Goal: Task Accomplishment & Management: Use online tool/utility

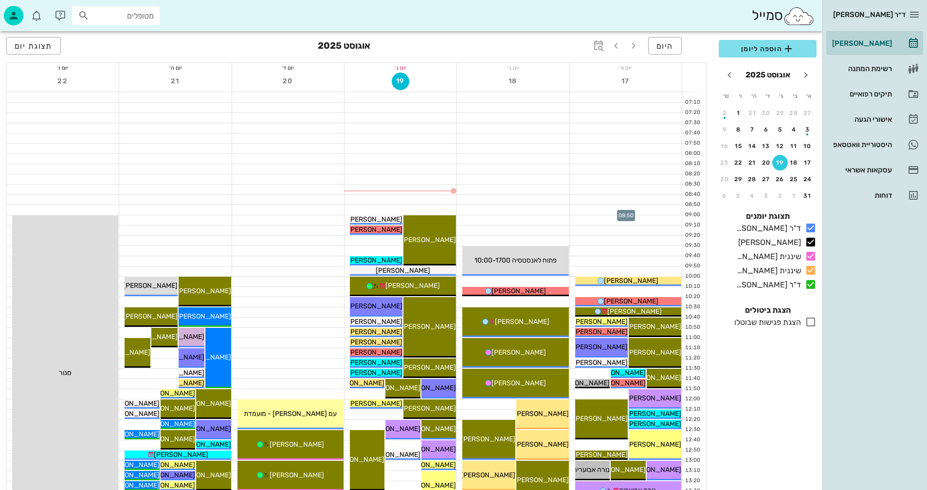
scroll to position [49, 0]
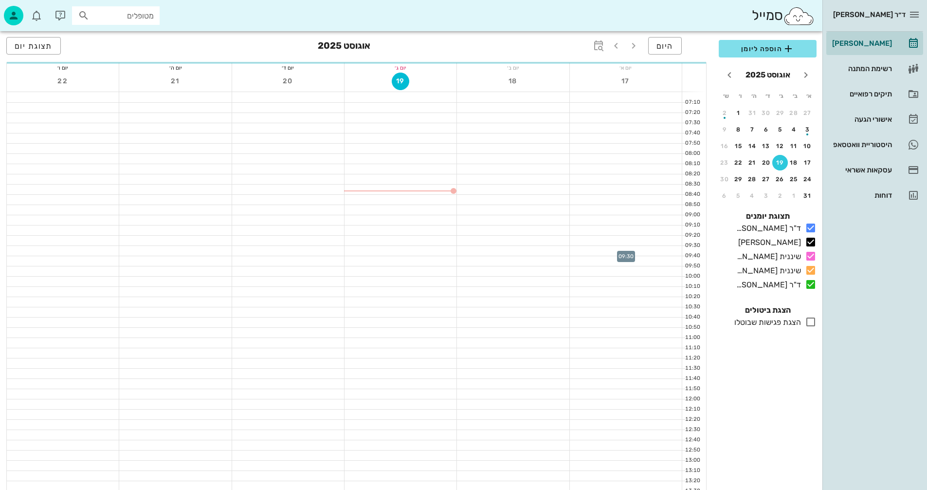
scroll to position [49, 0]
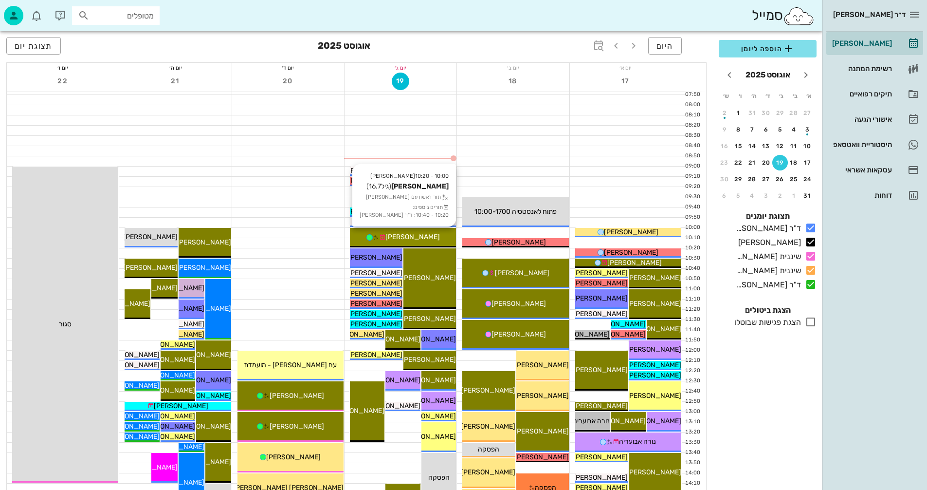
click at [432, 234] on div "[PERSON_NAME]" at bounding box center [403, 237] width 106 height 10
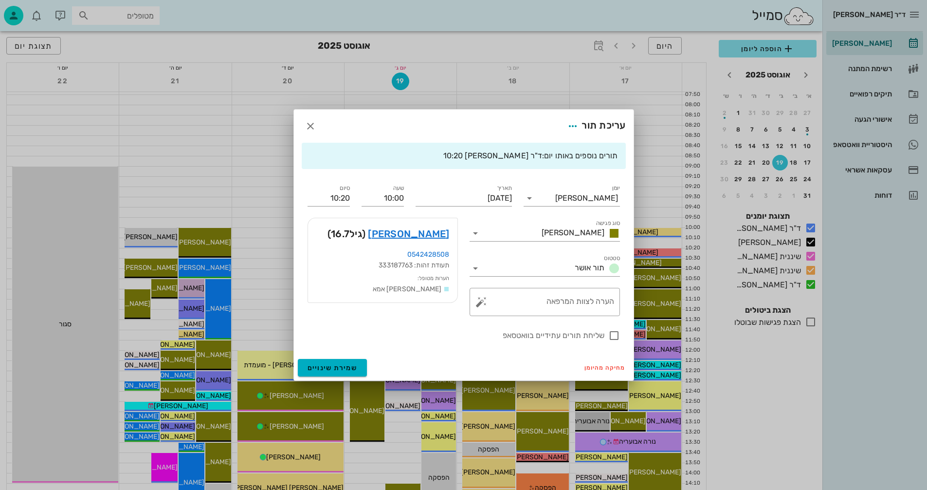
click at [432, 234] on div "ד״ר [PERSON_NAME] [PERSON_NAME] רשימת המתנה תיקים רפואיים אישורי הגעה היסטוריית…" at bounding box center [463, 426] width 927 height 950
click at [311, 126] on icon "button" at bounding box center [311, 126] width 12 height 12
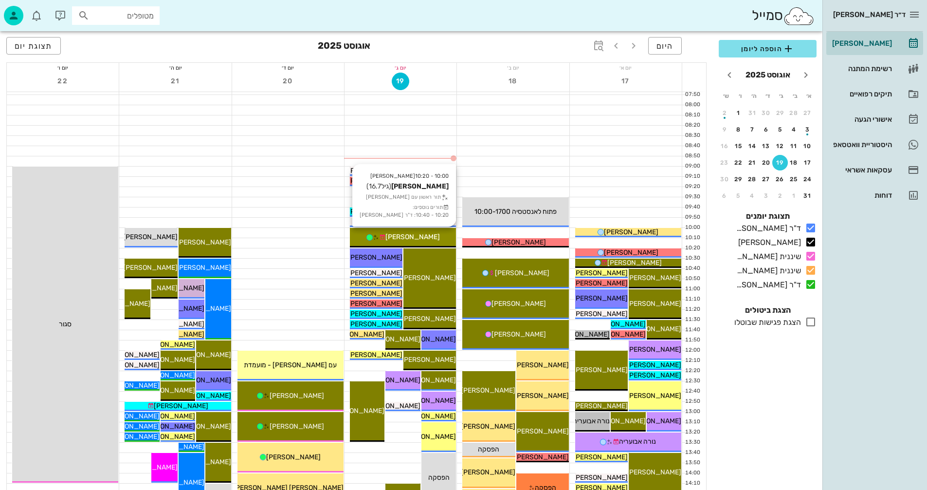
click at [426, 232] on div "[PERSON_NAME]" at bounding box center [403, 237] width 106 height 10
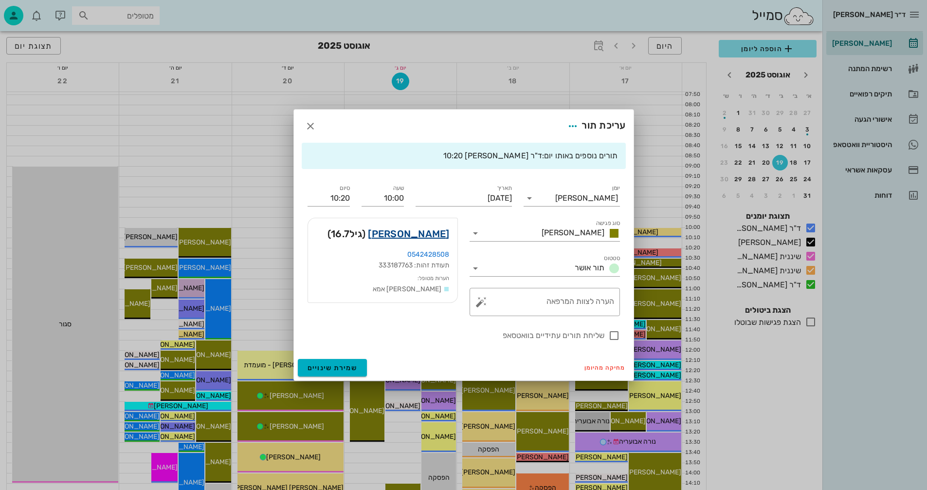
click at [433, 232] on link "[PERSON_NAME]" at bounding box center [408, 234] width 81 height 16
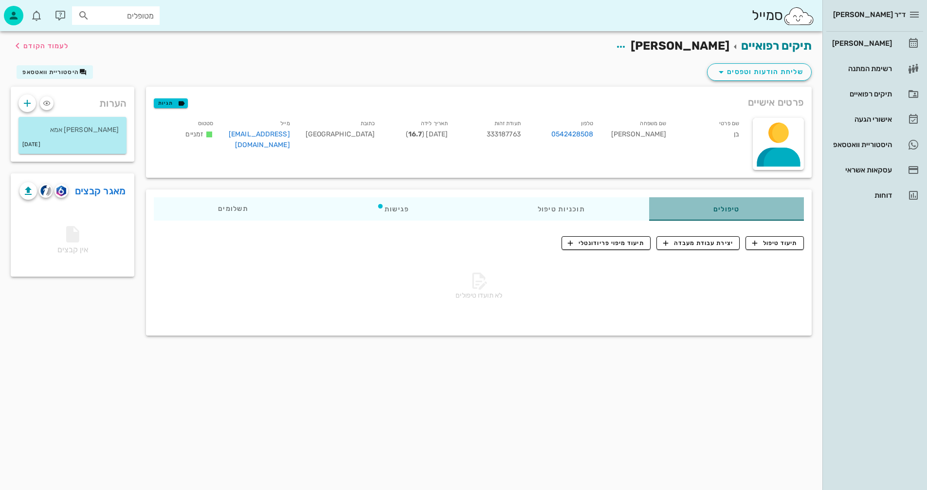
click at [700, 207] on div "טיפולים" at bounding box center [726, 208] width 155 height 23
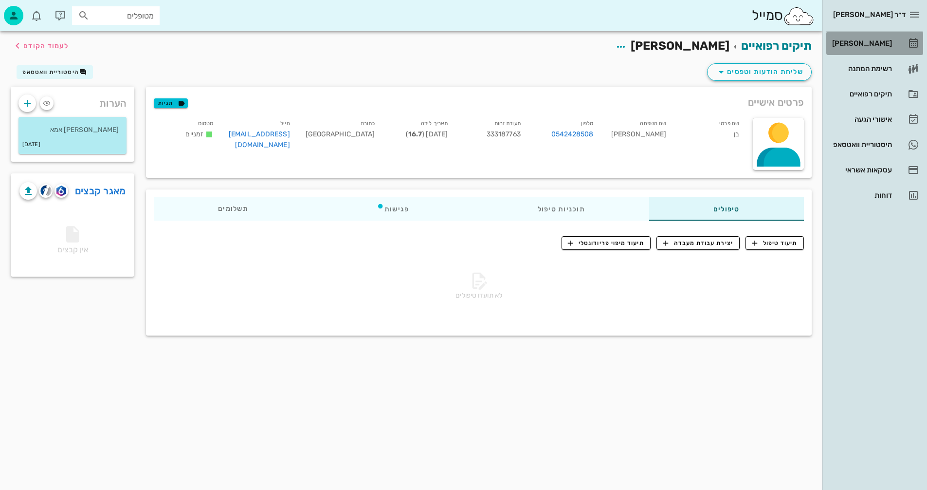
click at [882, 42] on div "[PERSON_NAME]" at bounding box center [861, 43] width 62 height 8
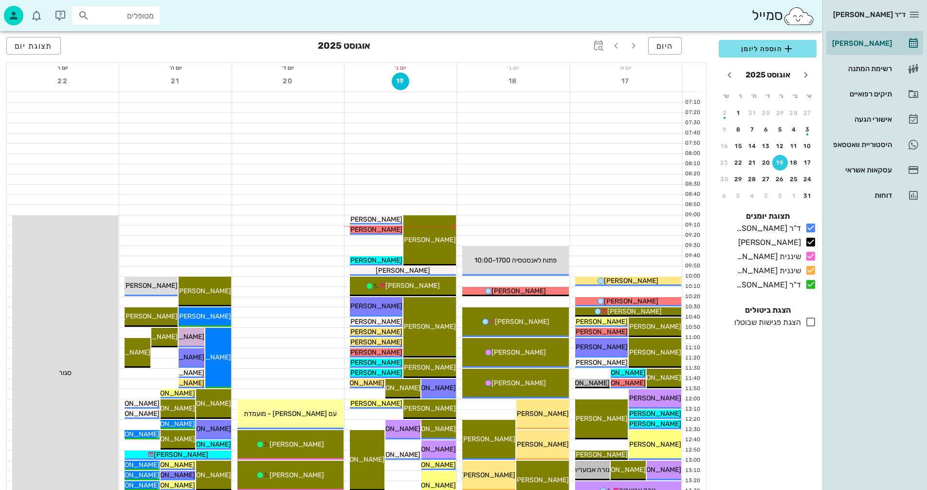
drag, startPoint x: 5, startPoint y: 291, endPoint x: 5, endPoint y: 300, distance: 9.7
click at [5, 300] on div "היום [DATE] תצוגת יום יום א׳ 17 יום ב׳ 18 יום ג׳ 19 יום ד׳ 20 יום ה׳ 21 יום ו׳ …" at bounding box center [356, 490] width 713 height 919
click at [38, 46] on span "תצוגת יום" at bounding box center [34, 45] width 38 height 9
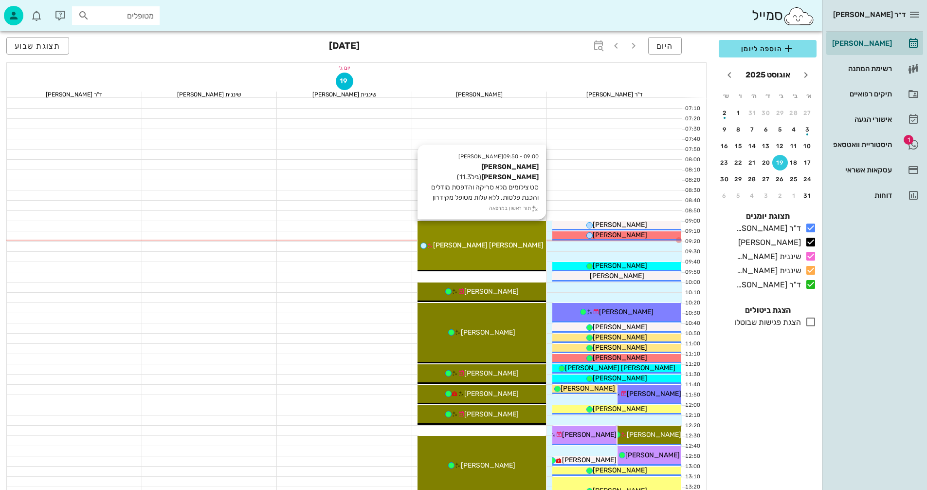
click at [482, 234] on div "09:00 - 09:50 יומן מרפאה [PERSON_NAME] [PERSON_NAME] (גיל 11.3 ) סט צילומים מלא…" at bounding box center [482, 246] width 129 height 50
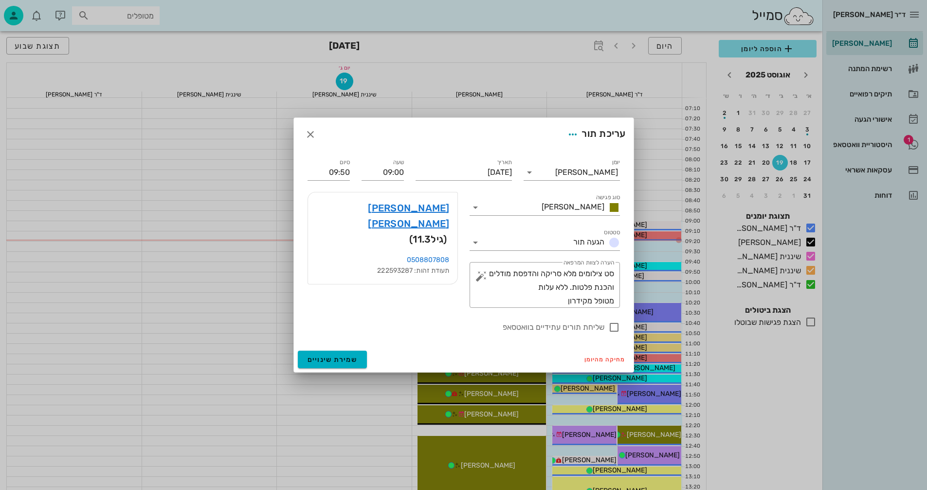
click at [482, 234] on div "ד״ר [PERSON_NAME] [PERSON_NAME] רשימת המתנה תיקים רפואיים אישורי הגעה 1 היסטורי…" at bounding box center [463, 478] width 927 height 956
click at [429, 207] on link "[PERSON_NAME] [PERSON_NAME]" at bounding box center [383, 215] width 134 height 31
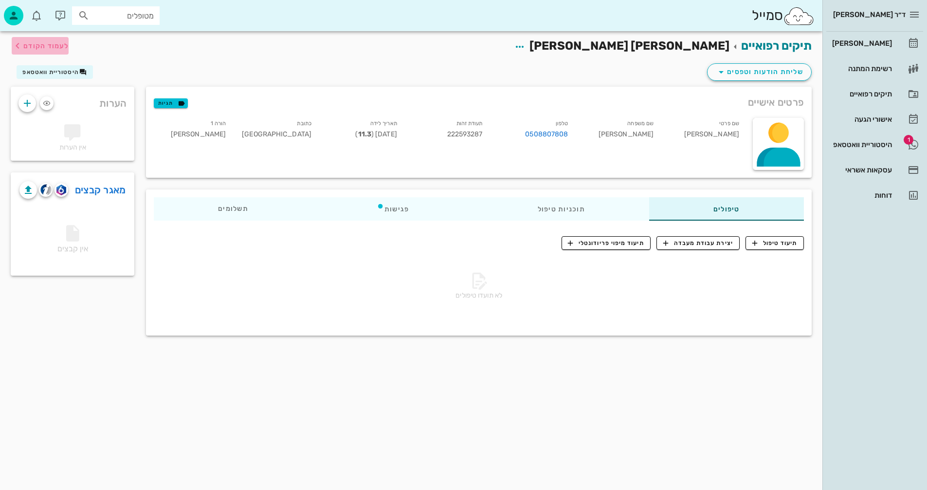
click at [34, 45] on span "לעמוד הקודם" at bounding box center [45, 46] width 45 height 8
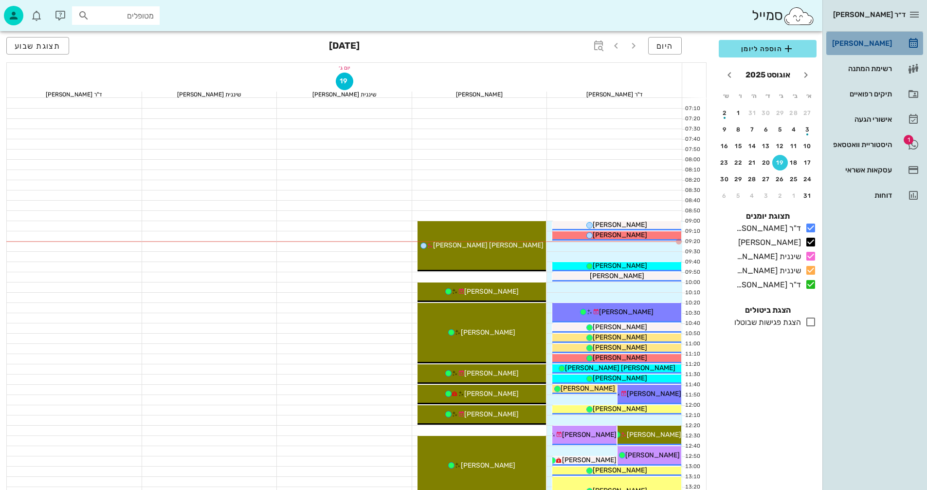
click at [873, 40] on div "[PERSON_NAME]" at bounding box center [861, 43] width 62 height 8
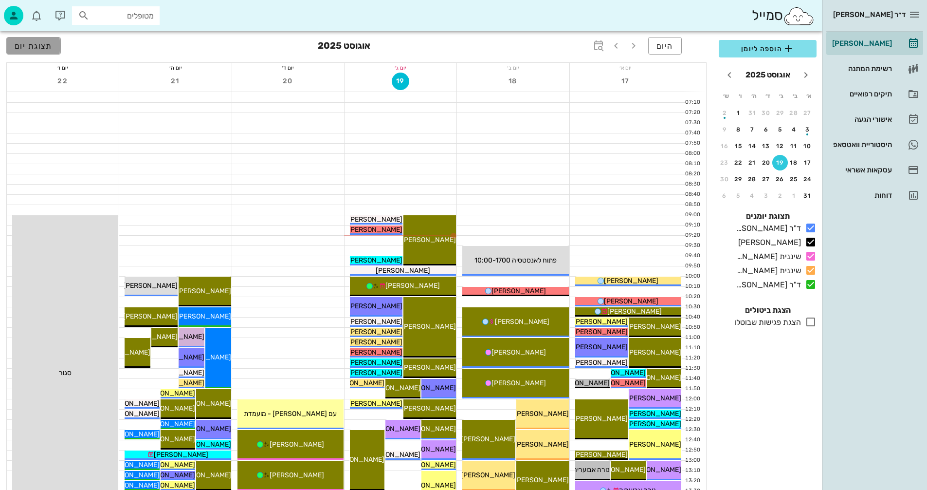
click at [37, 46] on span "תצוגת יום" at bounding box center [34, 45] width 38 height 9
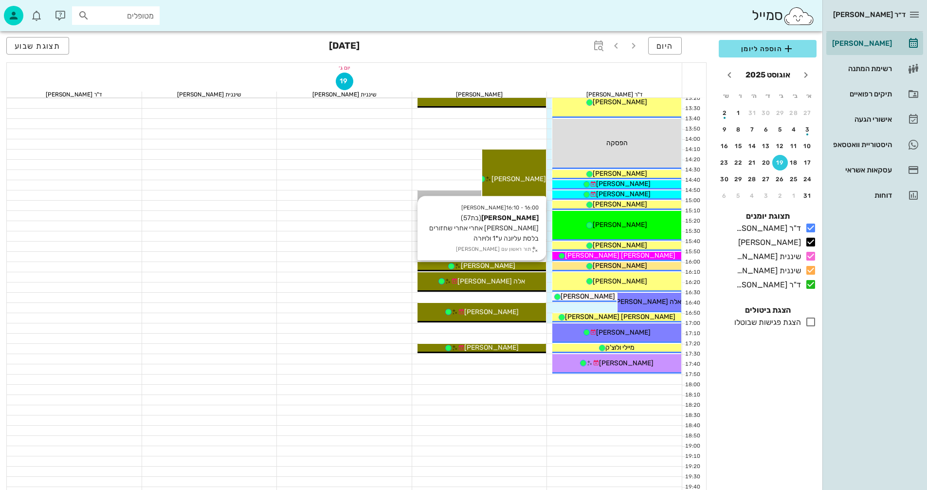
scroll to position [389, 0]
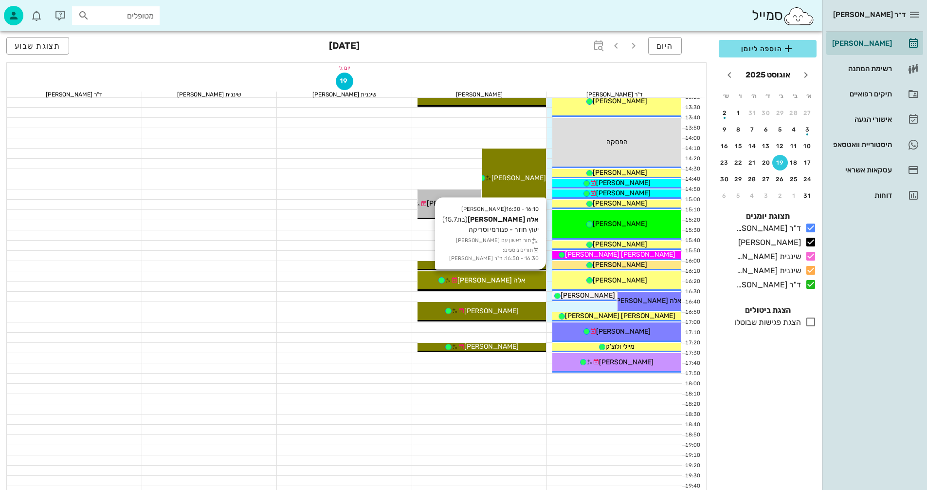
click at [492, 284] on span "אלה [PERSON_NAME]" at bounding box center [491, 280] width 68 height 8
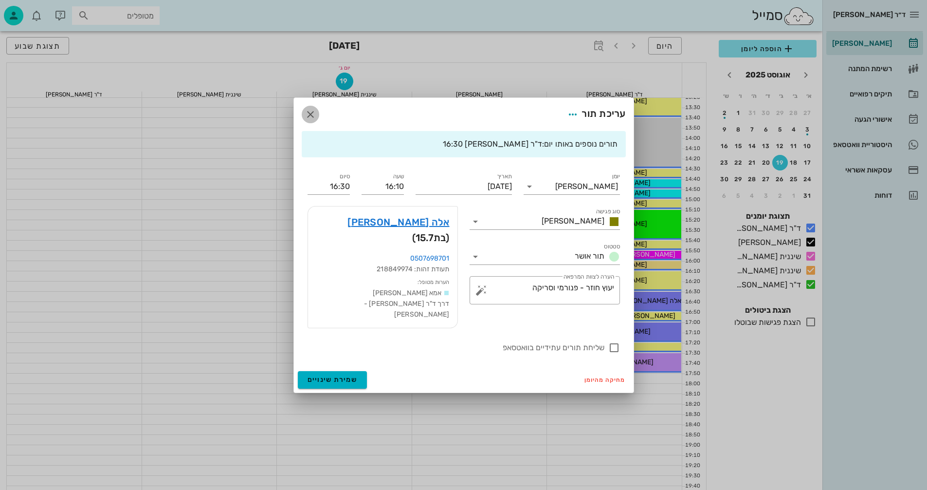
click at [310, 120] on icon "button" at bounding box center [311, 115] width 12 height 12
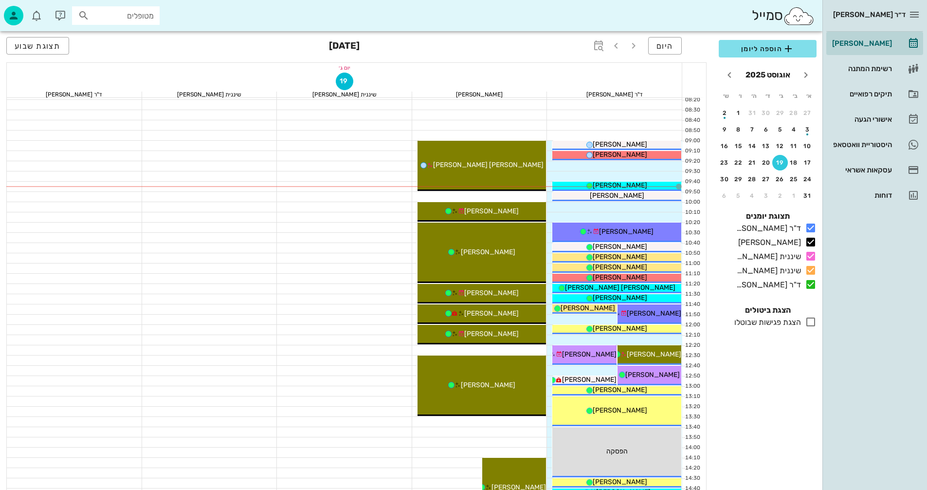
scroll to position [97, 0]
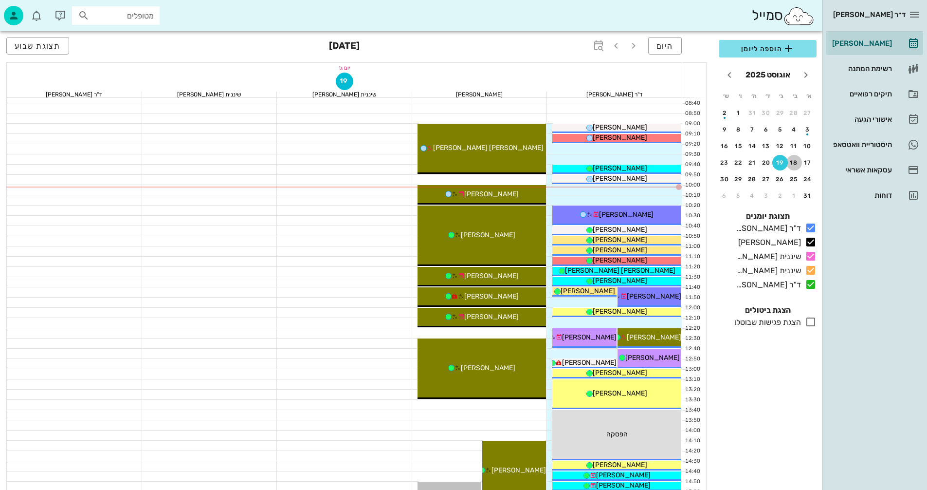
click at [794, 165] on div "18" at bounding box center [794, 162] width 16 height 7
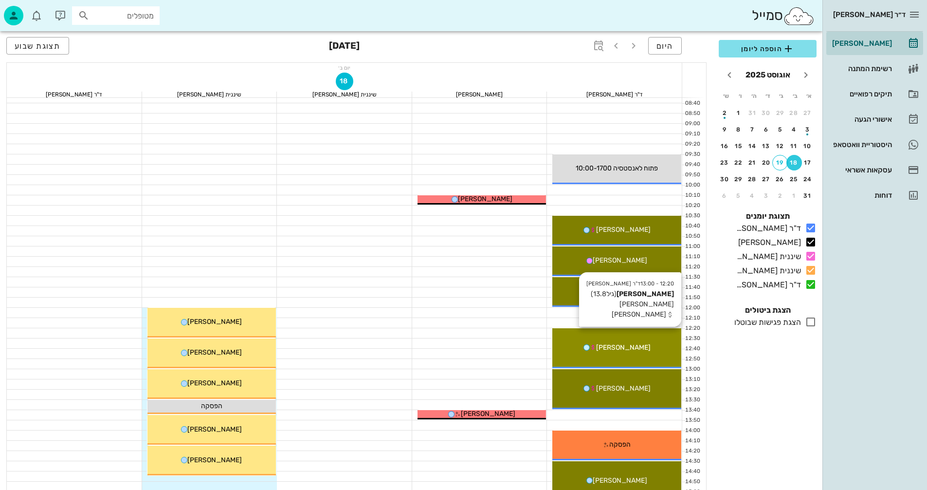
click at [653, 354] on div "12:20 - 13:00 ד"ר [PERSON_NAME] [PERSON_NAME] (גיל 13.8 ) חוב [PERSON_NAME] חוב…" at bounding box center [616, 348] width 129 height 40
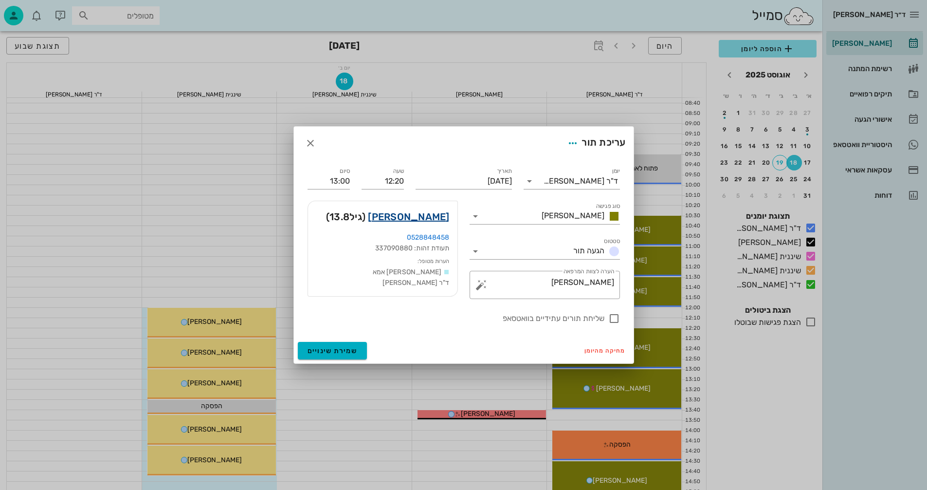
click at [430, 215] on link "[PERSON_NAME]" at bounding box center [408, 217] width 81 height 16
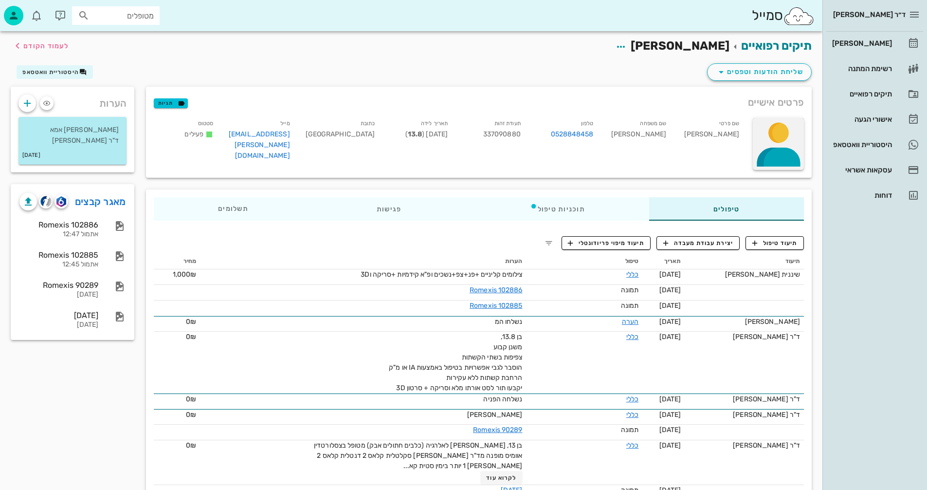
click at [772, 140] on div at bounding box center [778, 144] width 51 height 52
click at [772, 140] on div "העלאת תמונה" at bounding box center [773, 141] width 45 height 9
click at [57, 49] on span "לעמוד הקודם" at bounding box center [45, 46] width 45 height 8
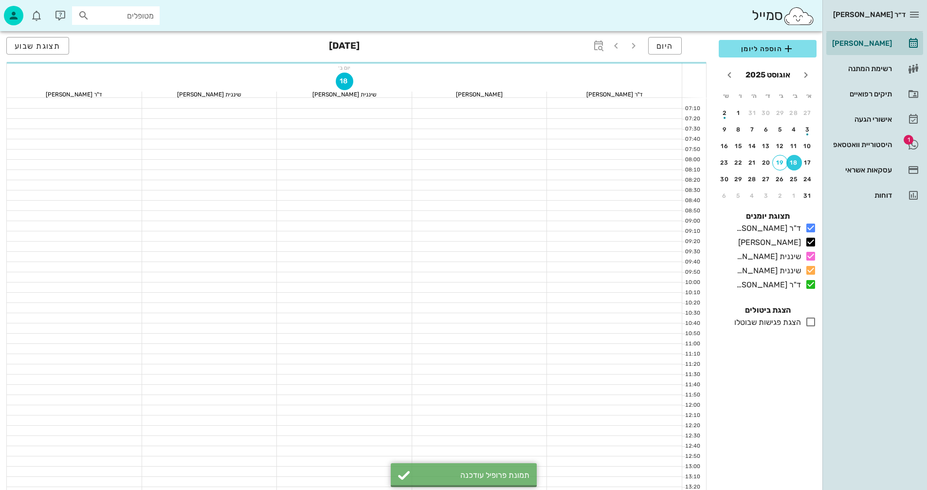
scroll to position [97, 0]
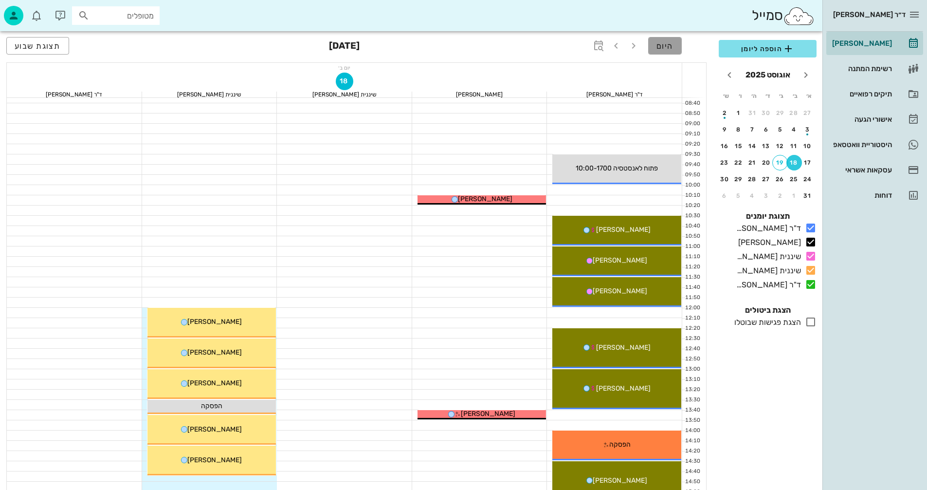
click at [668, 43] on span "היום" at bounding box center [665, 45] width 17 height 9
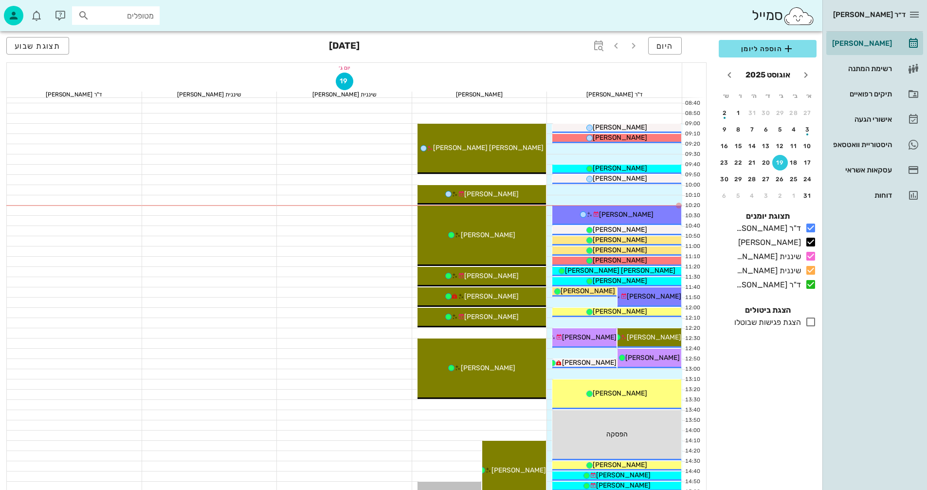
click at [790, 400] on div "הוספה ליומן [DATE] א׳ ב׳ ג׳ ד׳ ה׳ ו׳ ש׳ 27 28 29 30 31 1 2 3 4 5 6 7 8 9 10 11 …" at bounding box center [767, 262] width 109 height 456
click at [798, 164] on div "18" at bounding box center [794, 162] width 16 height 7
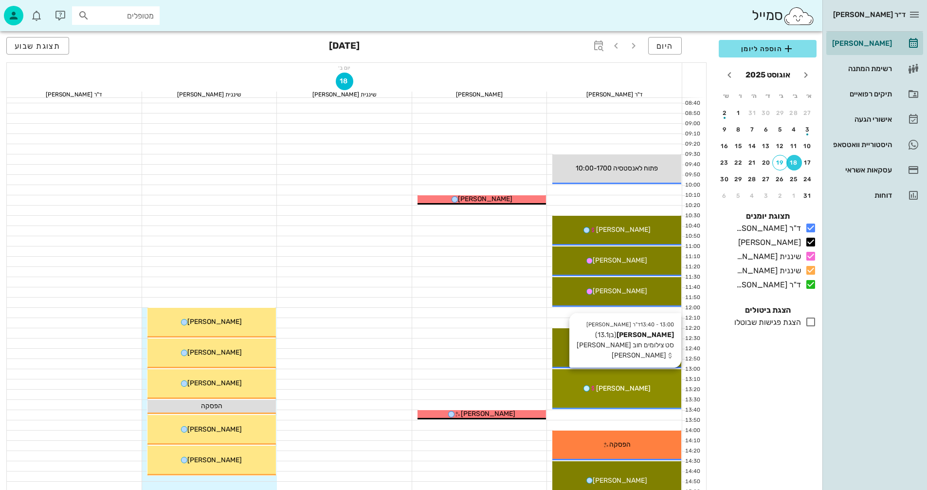
click at [646, 388] on div "[PERSON_NAME]" at bounding box center [616, 388] width 129 height 10
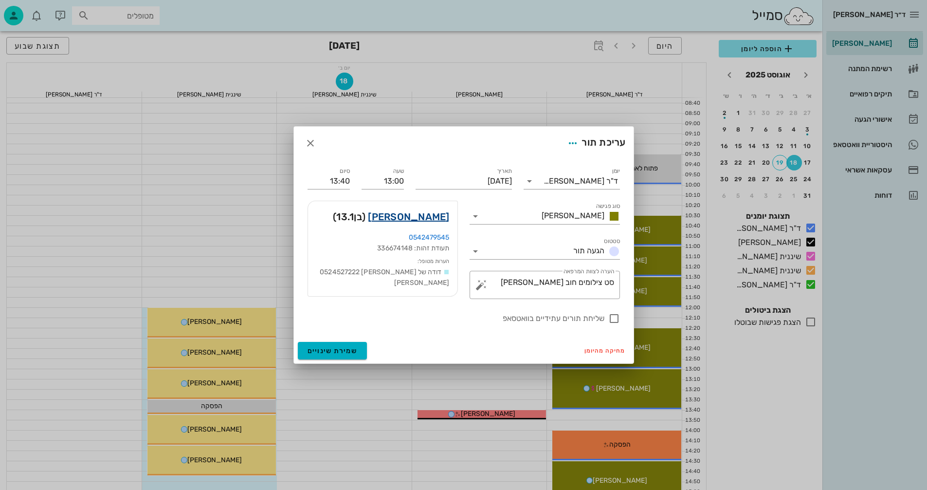
click at [421, 216] on link "[PERSON_NAME]" at bounding box center [408, 217] width 81 height 16
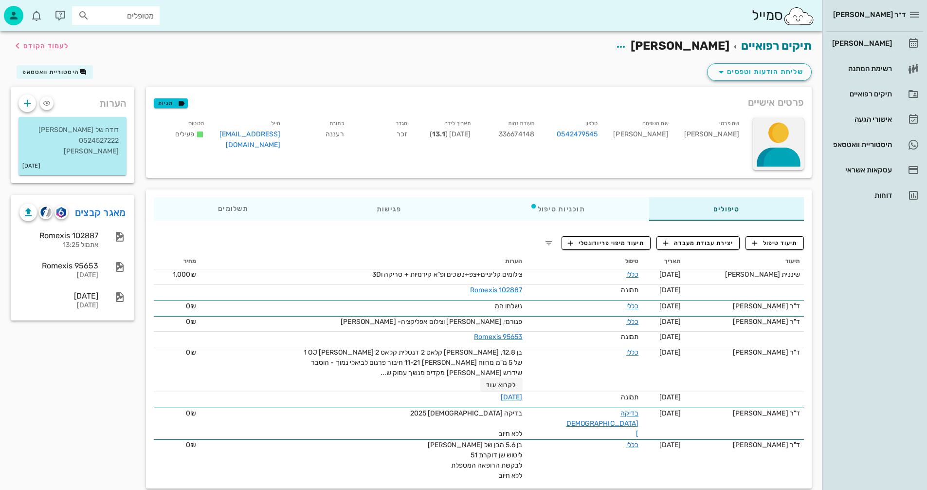
click at [778, 134] on div at bounding box center [778, 144] width 51 height 52
click at [778, 144] on div "העלאת תמונה" at bounding box center [773, 141] width 45 height 9
click at [35, 41] on span "לעמוד הקודם" at bounding box center [40, 46] width 57 height 12
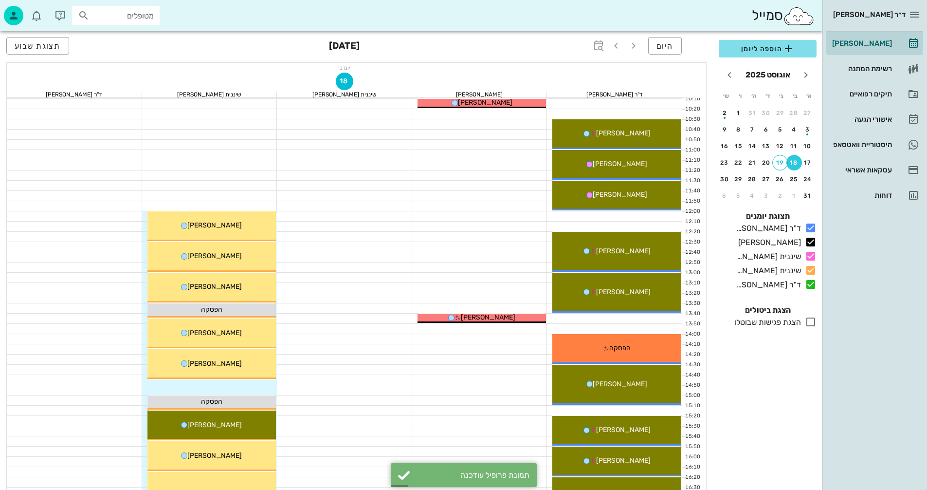
scroll to position [195, 0]
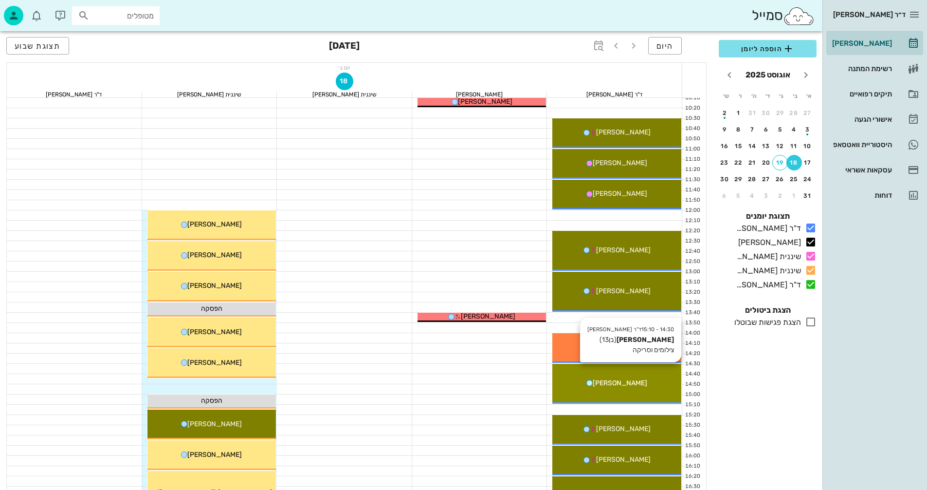
click at [623, 386] on span "[PERSON_NAME]" at bounding box center [620, 383] width 55 height 8
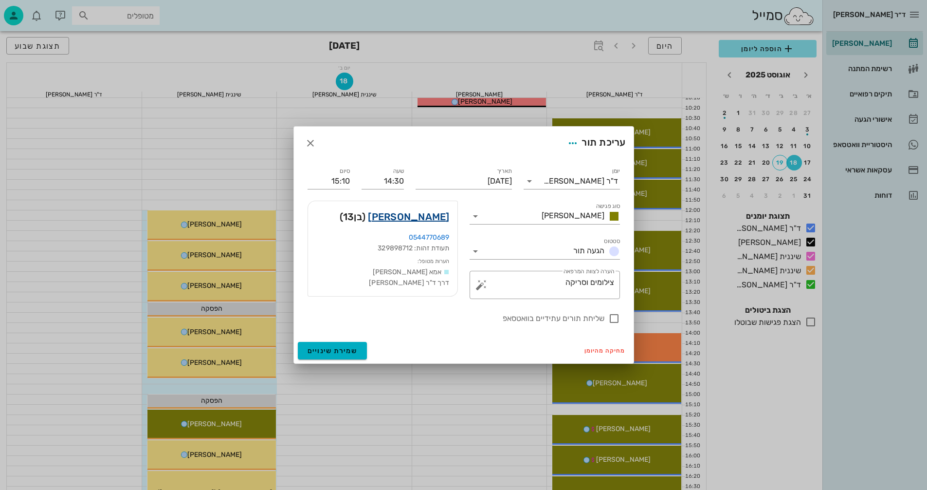
click at [428, 217] on link "[PERSON_NAME]" at bounding box center [408, 217] width 81 height 16
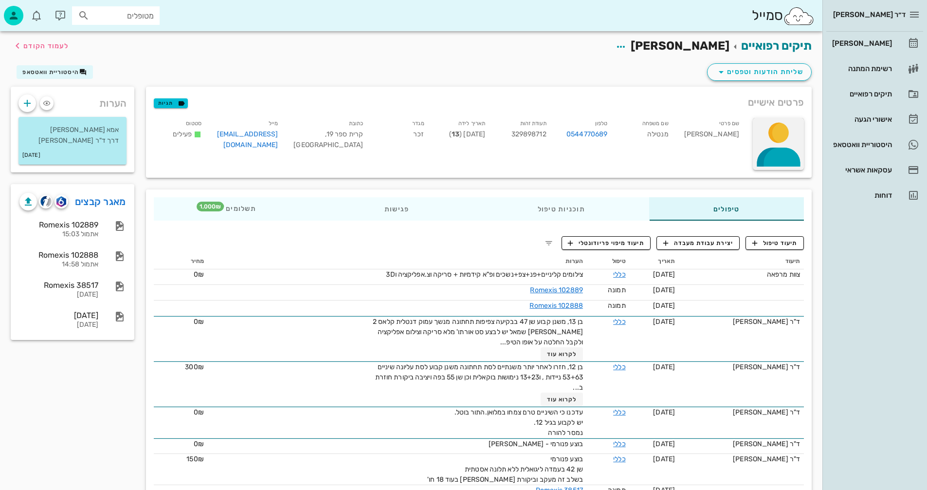
click at [791, 137] on div at bounding box center [778, 144] width 51 height 52
click at [775, 140] on div "העלאת תמונה" at bounding box center [773, 141] width 45 height 9
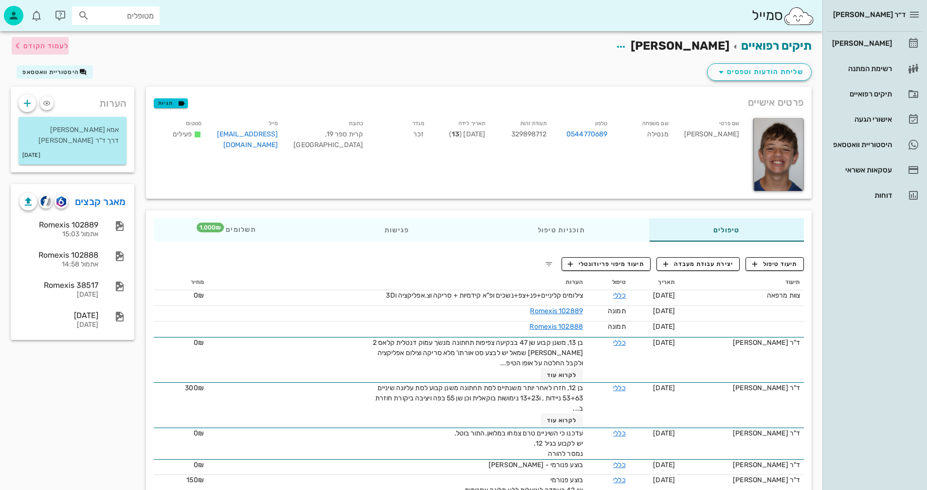
click at [32, 44] on span "לעמוד הקודם" at bounding box center [45, 46] width 45 height 8
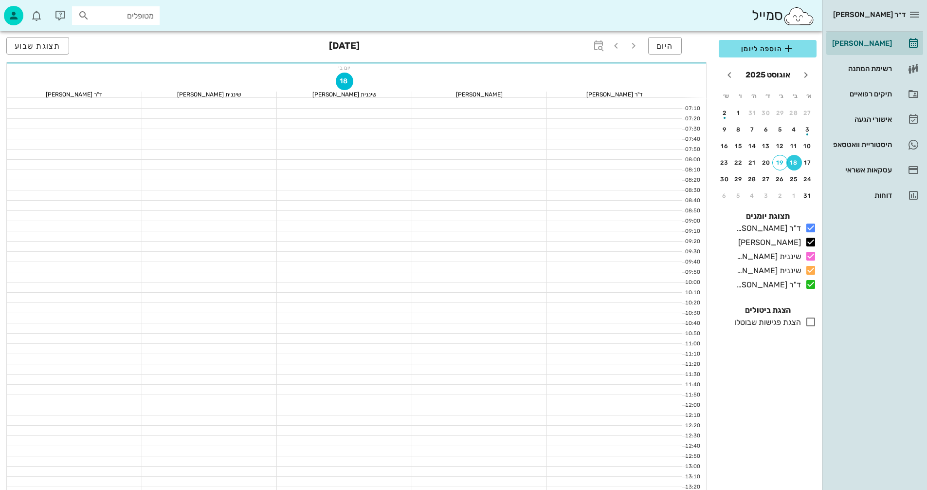
scroll to position [195, 0]
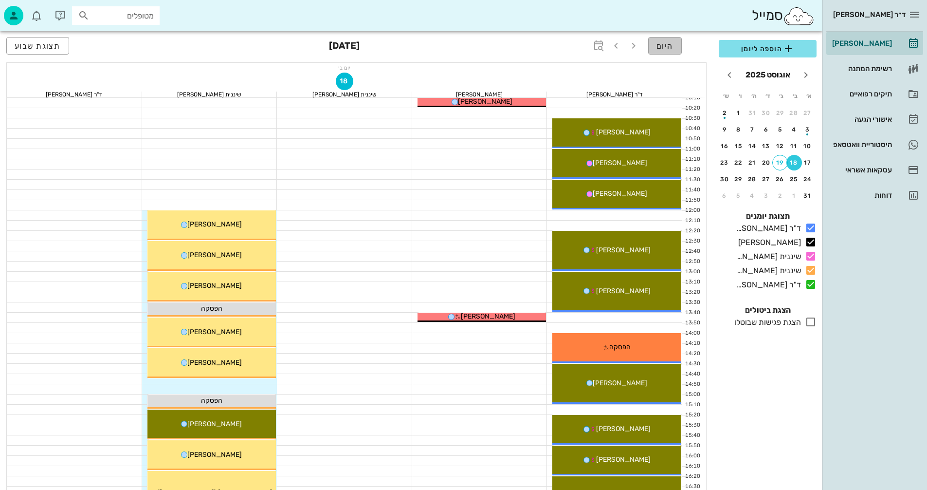
click at [675, 45] on button "היום" at bounding box center [665, 46] width 34 height 18
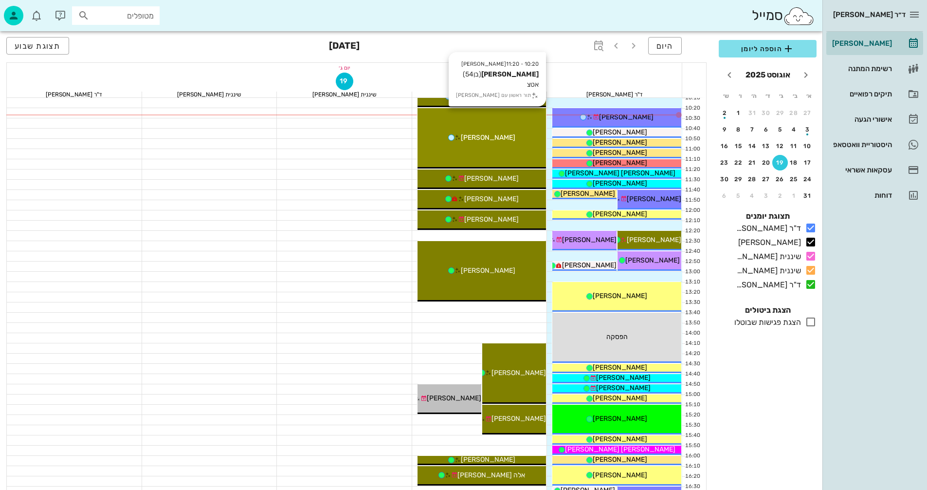
click at [489, 152] on div "10:20 - 11:20 [PERSON_NAME] (בן 54 ) אטצ תור ראשון עם [PERSON_NAME]" at bounding box center [482, 138] width 129 height 60
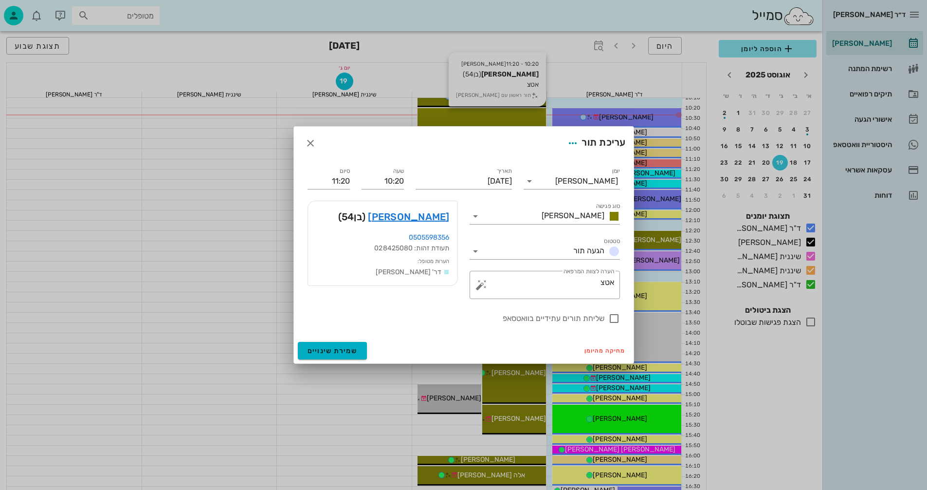
click at [489, 152] on div at bounding box center [463, 245] width 927 height 490
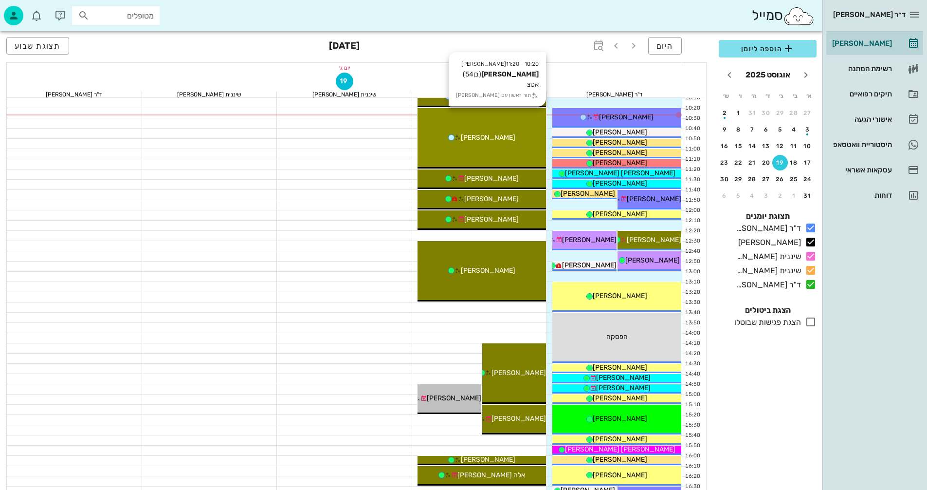
click at [489, 152] on div "10:20 - 11:20 [PERSON_NAME] (בן 54 ) אטצ תור ראשון עם [PERSON_NAME]" at bounding box center [482, 138] width 129 height 60
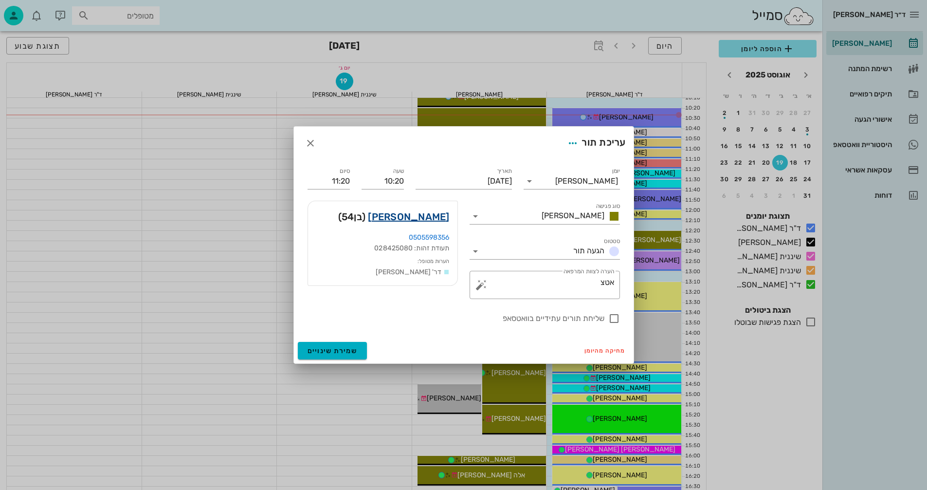
click at [438, 215] on link "[PERSON_NAME]" at bounding box center [408, 217] width 81 height 16
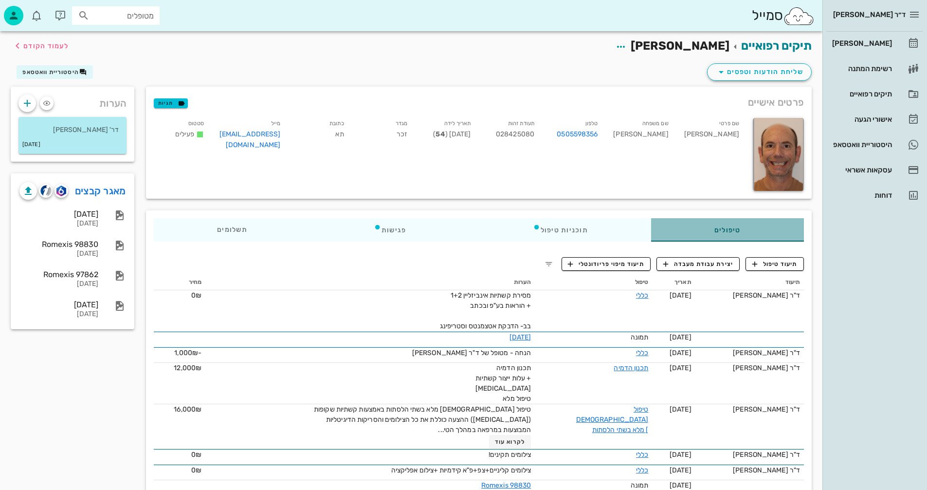
click at [720, 235] on div "טיפולים" at bounding box center [727, 229] width 153 height 23
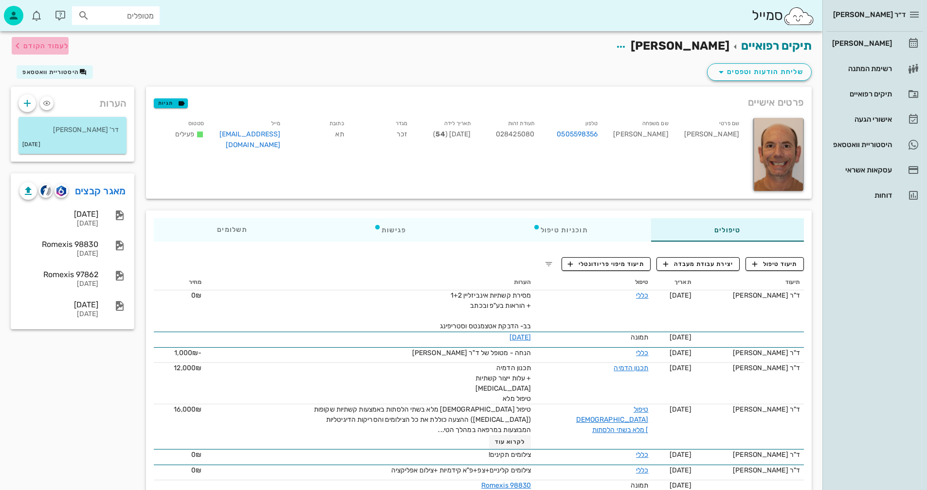
click at [40, 49] on span "לעמוד הקודם" at bounding box center [45, 46] width 45 height 8
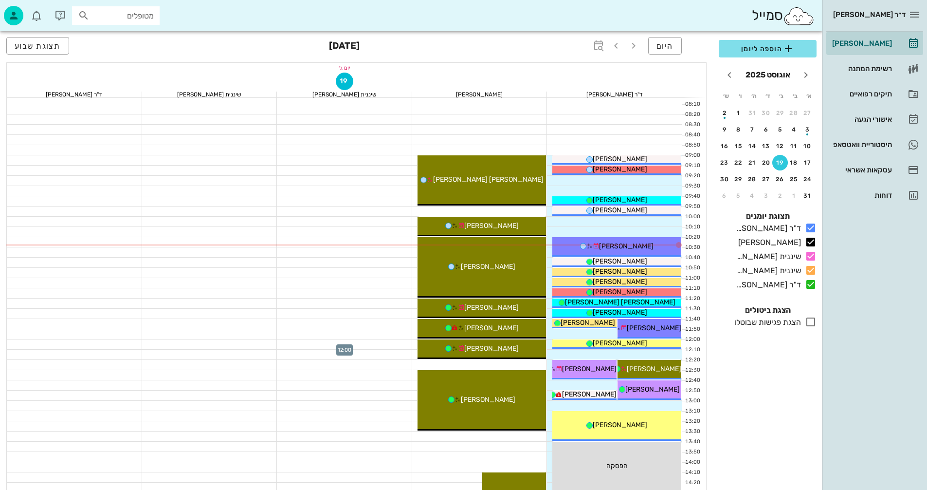
scroll to position [49, 0]
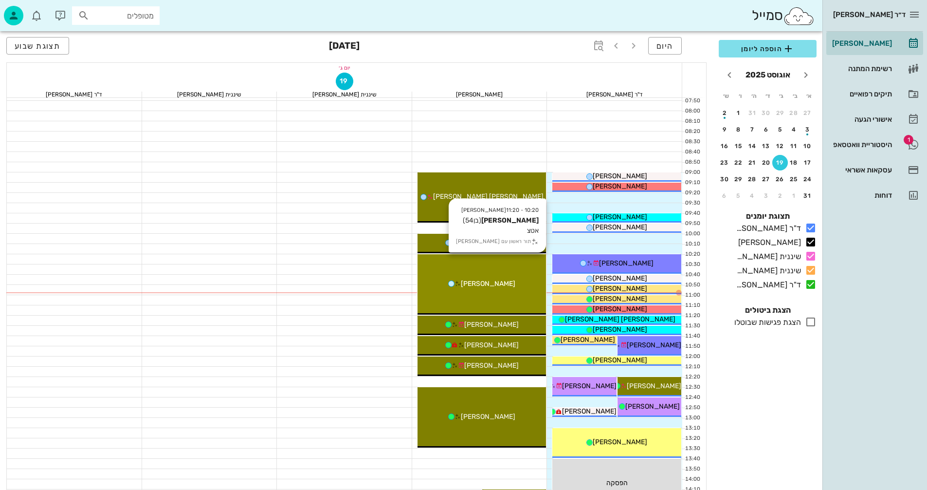
click at [499, 297] on div "10:20 - 11:20 [PERSON_NAME] (בן 54 ) אטצ תור ראשון עם [PERSON_NAME]" at bounding box center [482, 284] width 129 height 60
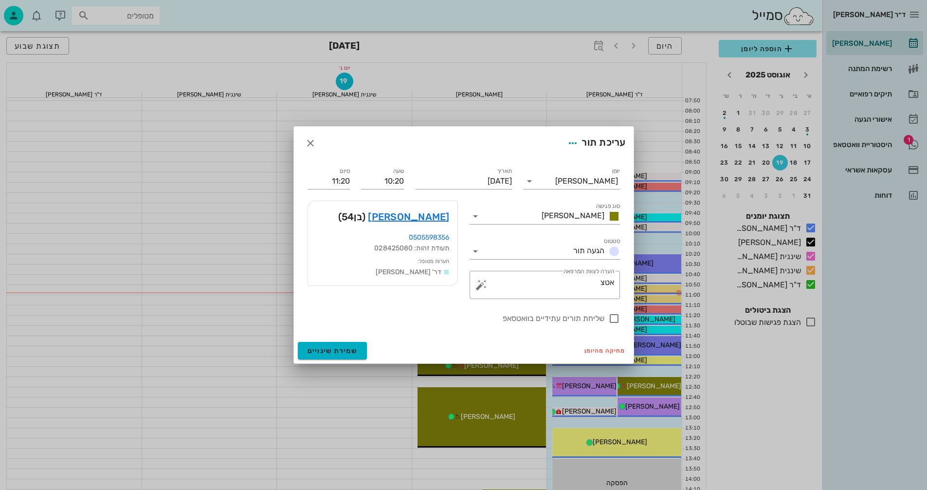
click at [425, 226] on div "[PERSON_NAME] (בן 54 )" at bounding box center [382, 216] width 149 height 31
click at [423, 220] on link "[PERSON_NAME]" at bounding box center [408, 217] width 81 height 16
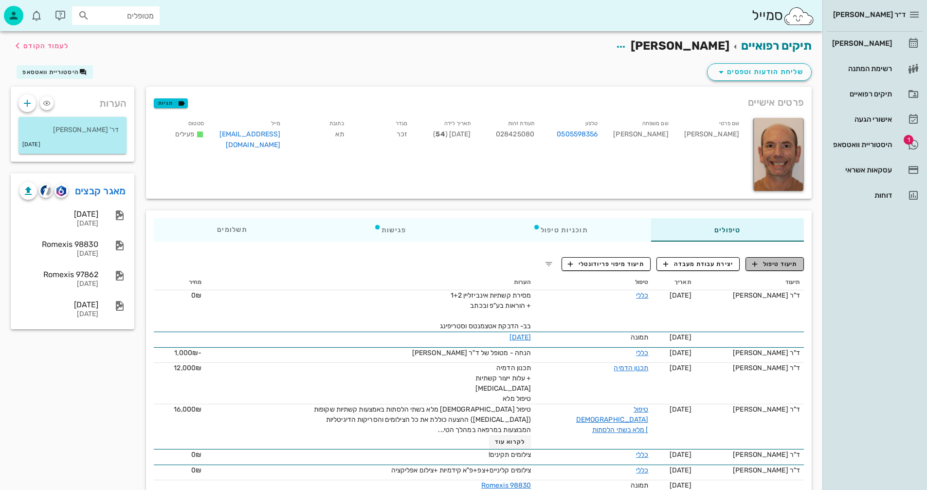
click at [766, 262] on span "תיעוד טיפול" at bounding box center [774, 263] width 45 height 9
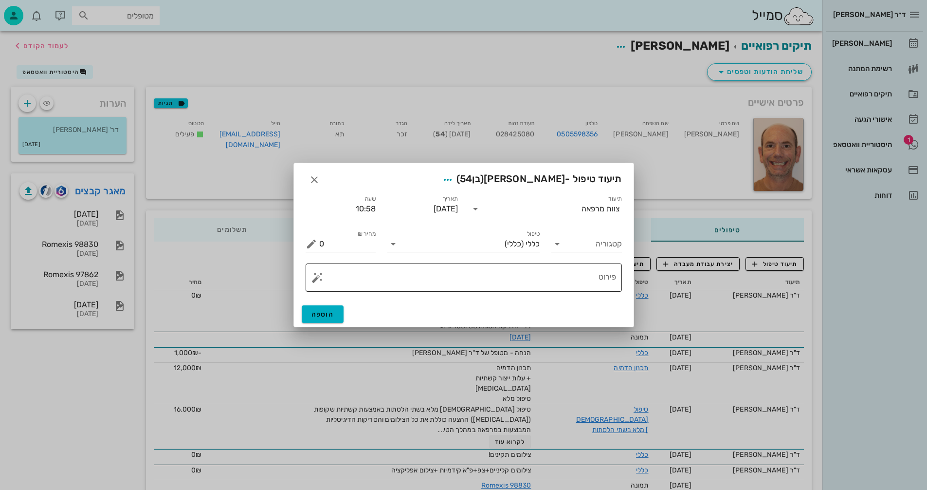
click at [314, 279] on button "button" at bounding box center [317, 278] width 12 height 12
click at [332, 239] on div "[MEDICAL_DATA]" at bounding box center [350, 238] width 79 height 19
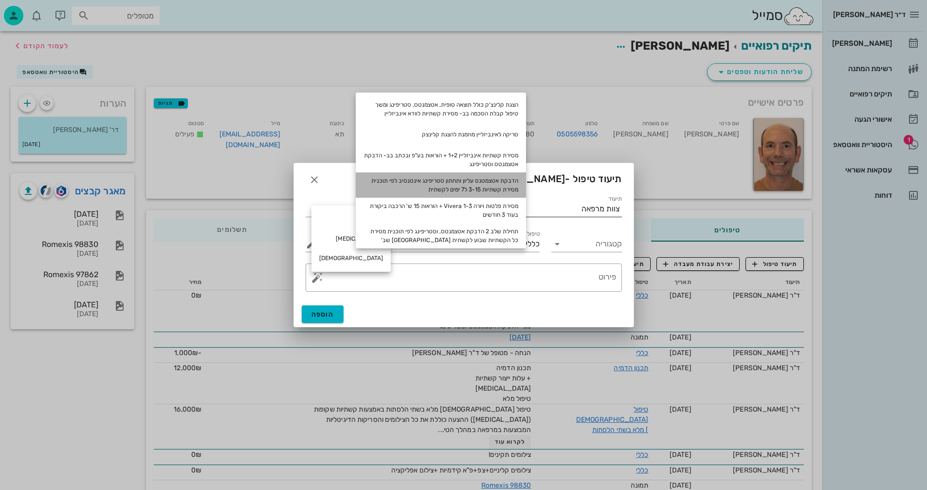
click at [487, 181] on div "הדבקת אטצמטנס עליון ותחתון סטריפינג אינטנסיב לפי תוכנית מסירת קשתיות 3-15 ל7 ימ…" at bounding box center [441, 184] width 170 height 25
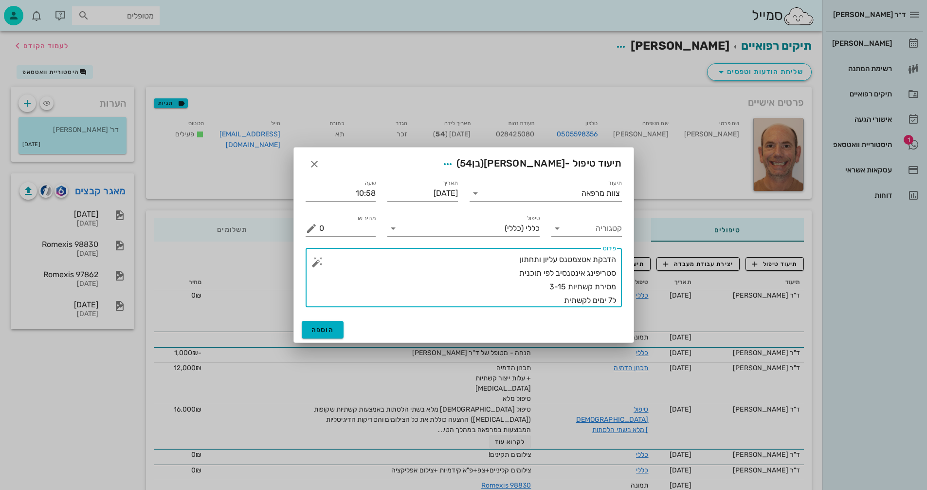
click at [506, 259] on textarea "הדבקת אטצמטנס עליון ותחתון סטריפינג אינטנסיב לפי תוכנית מסירת קשתיות 3-15 ל7 ימ…" at bounding box center [467, 280] width 297 height 55
drag, startPoint x: 559, startPoint y: 285, endPoint x: 567, endPoint y: 285, distance: 8.3
click at [567, 285] on textarea "הדבקת אטצמטנס עליון ותחתון שלב 1 סטריפינג אינטנסיב לפי תוכנית מסירת קשתיות 3-15…" at bounding box center [467, 280] width 297 height 55
drag, startPoint x: 607, startPoint y: 299, endPoint x: 614, endPoint y: 301, distance: 7.6
click at [610, 299] on textarea "הדבקת אטצמטנס עליון ותחתון שלב 1 סטריפינג אינטנסיב לפי תוכנית מסירת קשתיות 3-20…" at bounding box center [467, 280] width 297 height 55
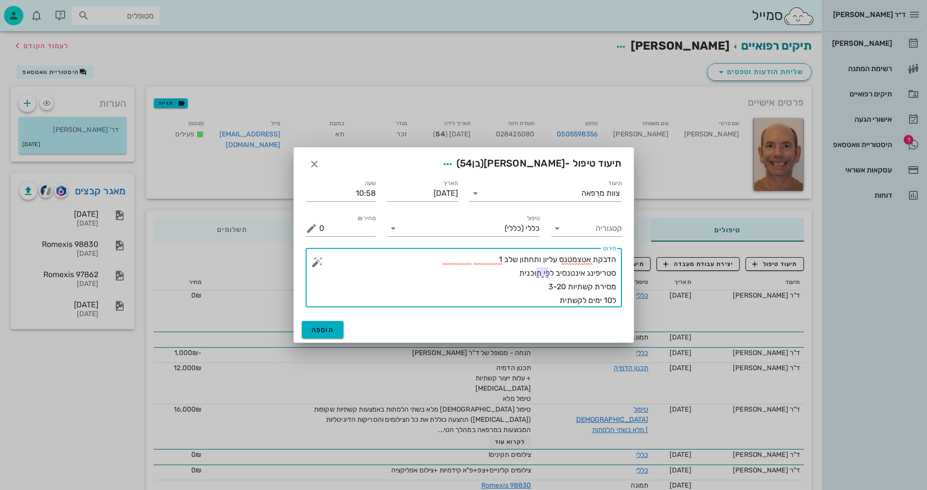
click at [519, 293] on textarea "הדבקת אטצמטנס עליון ותחתון שלב 1 סטריפינג אינטנסיב לפי תוכנית מסירת קשתיות 3-20…" at bounding box center [467, 280] width 297 height 55
click at [551, 299] on textarea "הדבקת אטצמטנס עליון ותחתון שלב 1 סטריפינג אינטנסיב לפי תוכנית מסירת קשתיות 3-20…" at bounding box center [467, 280] width 297 height 55
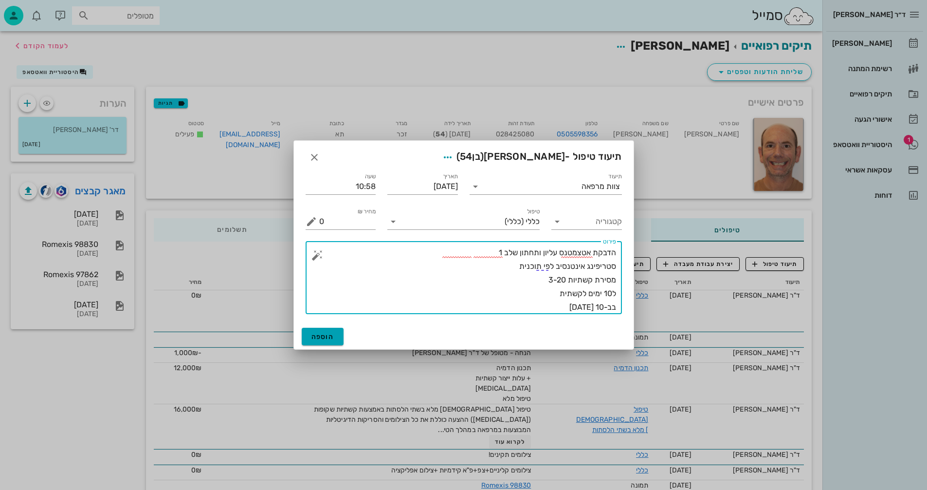
type textarea "הדבקת אטצמטנס עליון ותחתון שלב 1 סטריפינג אינטנסיב לפי תוכנית מסירת קשתיות 3-20…"
click at [324, 334] on span "הוספה" at bounding box center [322, 336] width 23 height 8
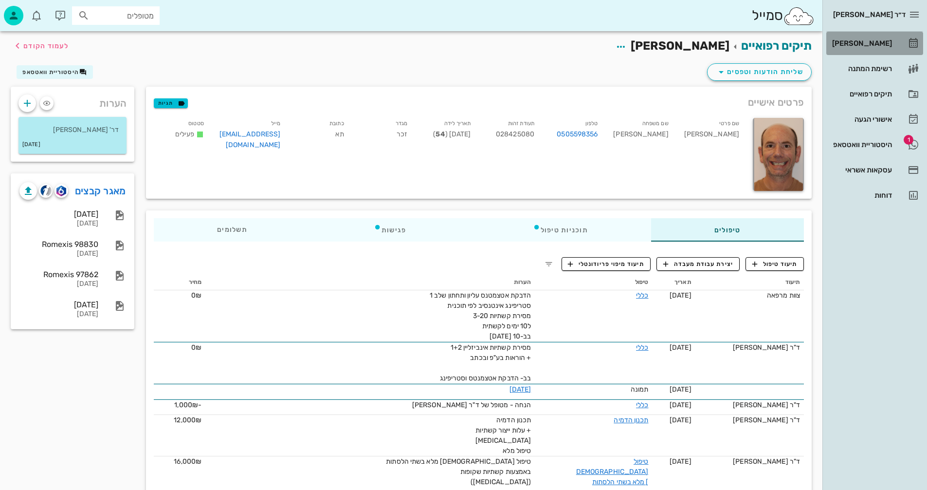
click at [886, 42] on div "[PERSON_NAME]" at bounding box center [861, 43] width 62 height 8
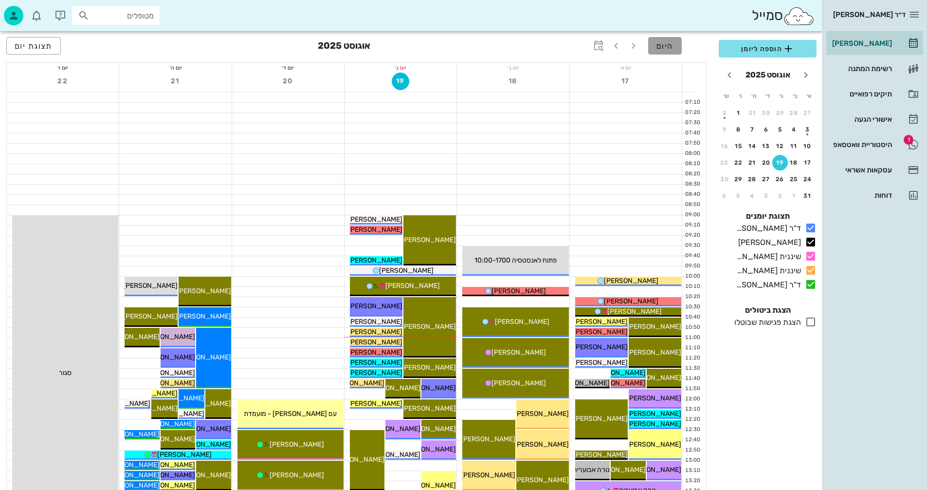
click at [669, 46] on span "היום" at bounding box center [665, 45] width 17 height 9
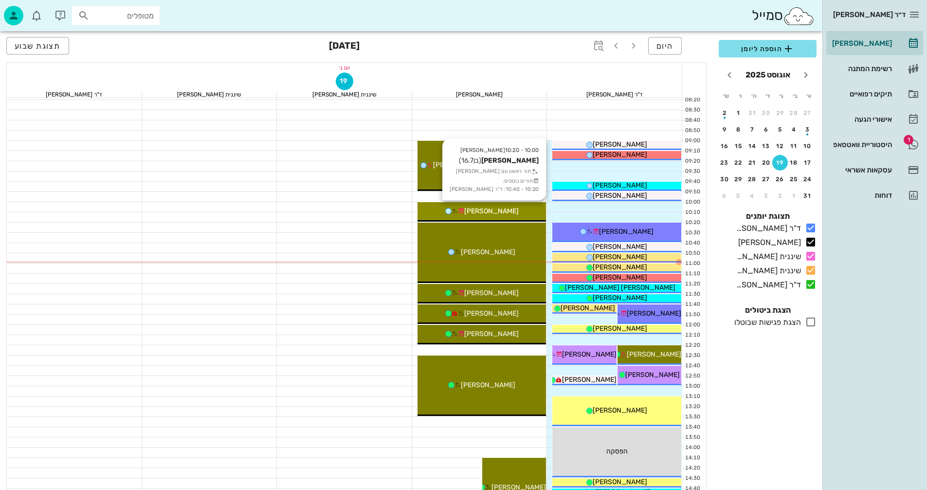
scroll to position [97, 0]
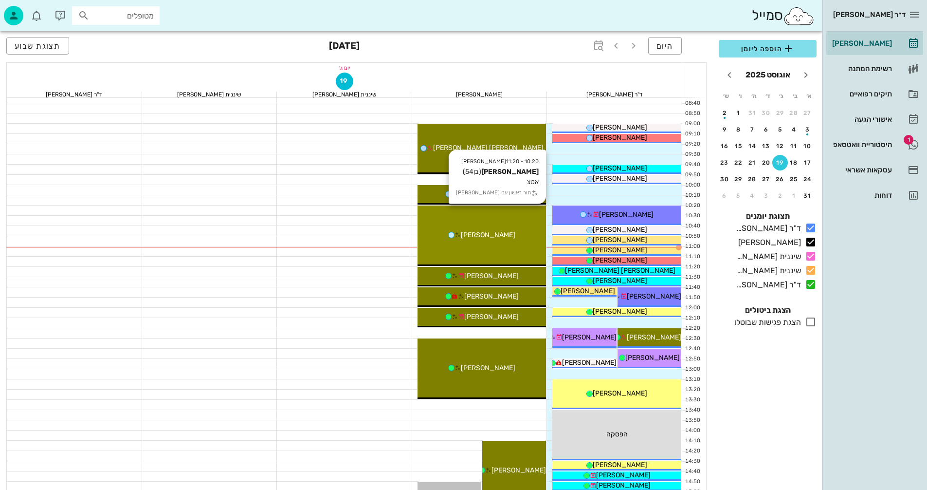
click at [493, 235] on span "[PERSON_NAME]" at bounding box center [488, 235] width 55 height 8
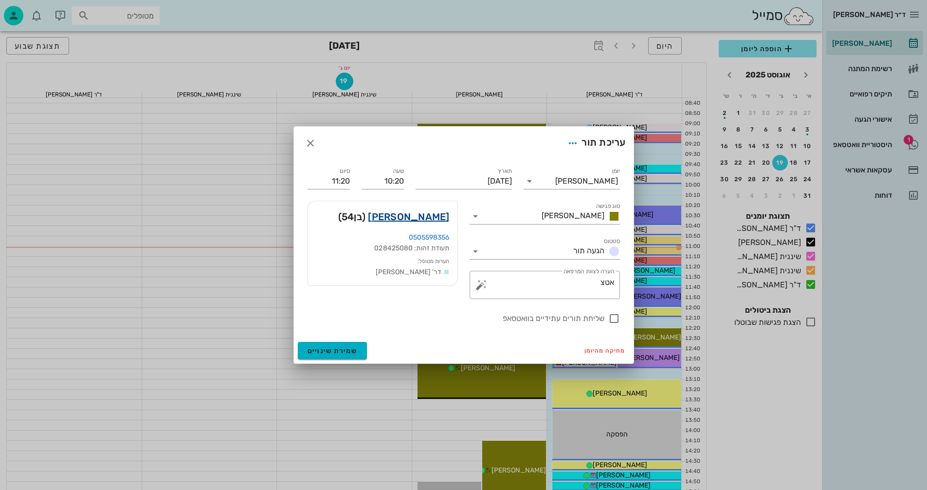
click at [441, 216] on link "[PERSON_NAME]" at bounding box center [408, 217] width 81 height 16
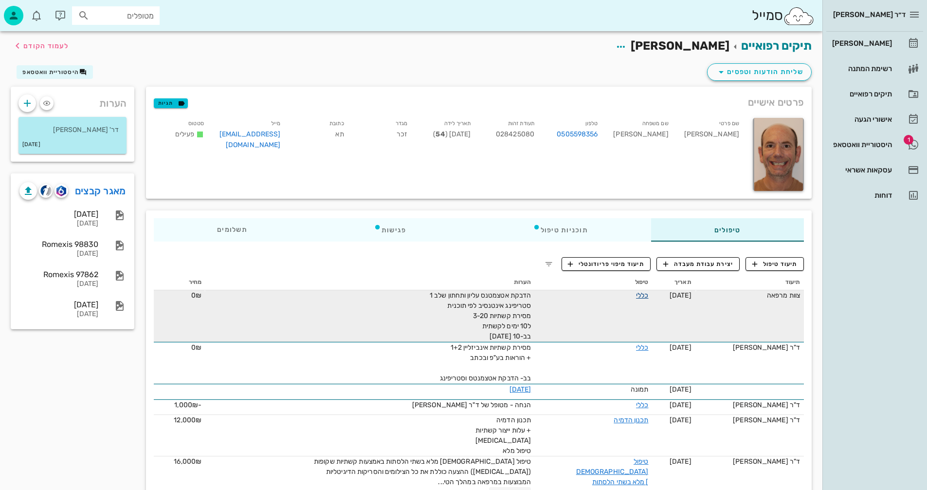
click at [639, 294] on link "כללי" at bounding box center [642, 295] width 12 height 8
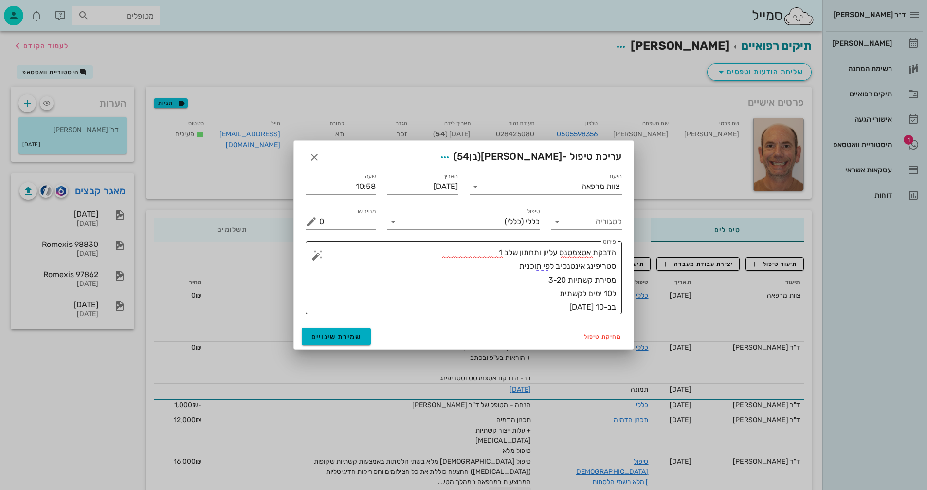
click at [602, 294] on textarea "הדבקת אטצמטנס עליון ותחתון שלב 1 סטריפינג אינטנסיב לפי תוכנית מסירת קשתיות 3-20…" at bounding box center [467, 280] width 297 height 68
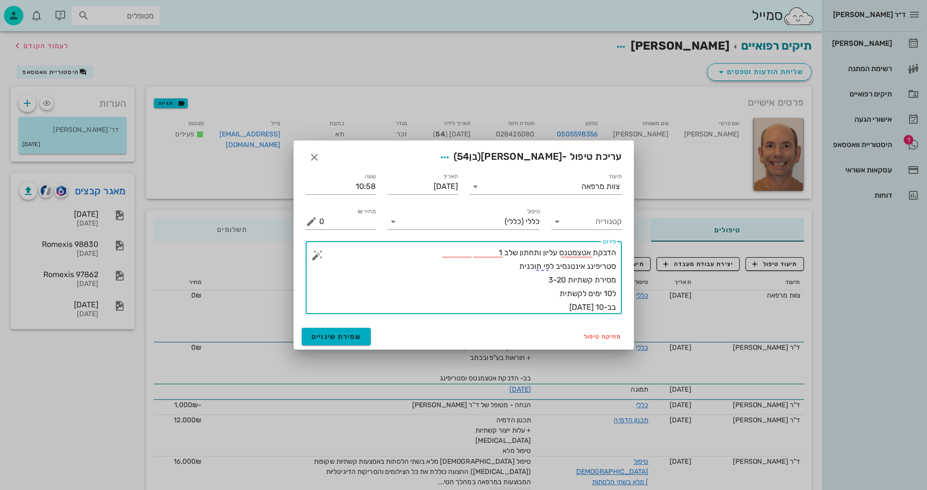
click at [603, 292] on textarea "הדבקת אטצמטנס עליון ותחתון שלב 1 סטריפינג אינטנסיב לפי תוכנית מסירת קשתיות 3-20…" at bounding box center [467, 280] width 297 height 68
drag, startPoint x: 603, startPoint y: 293, endPoint x: 610, endPoint y: 293, distance: 6.8
click at [610, 293] on textarea "הדבקת אטצמטנס עליון ותחתון שלב 1 סטריפינג אינטנסיב לפי תוכנית מסירת קשתיות 3-20…" at bounding box center [467, 280] width 297 height 68
click at [474, 282] on textarea "הדבקת אטצמטנס עליון ותחתון שלב 1 סטריפינג אינטנסיב לפי תוכנית מסירת קשתיות 3-20…" at bounding box center [467, 280] width 297 height 68
type textarea "הדבקת אטצמטנס עליון ותחתון שלב 1 סטריפינג אינטנסיב לפי תוכנית מסירת קשתיות 3-20…"
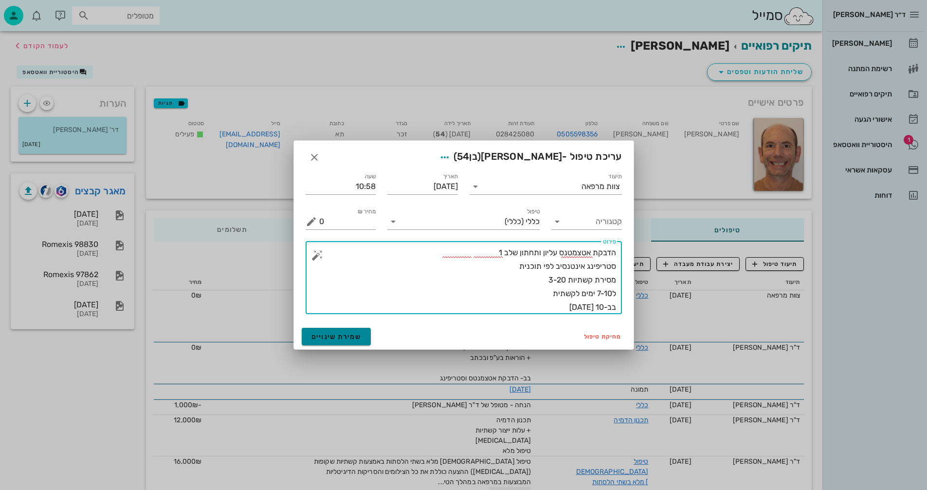
click at [348, 332] on span "שמירת שינויים" at bounding box center [336, 336] width 50 height 8
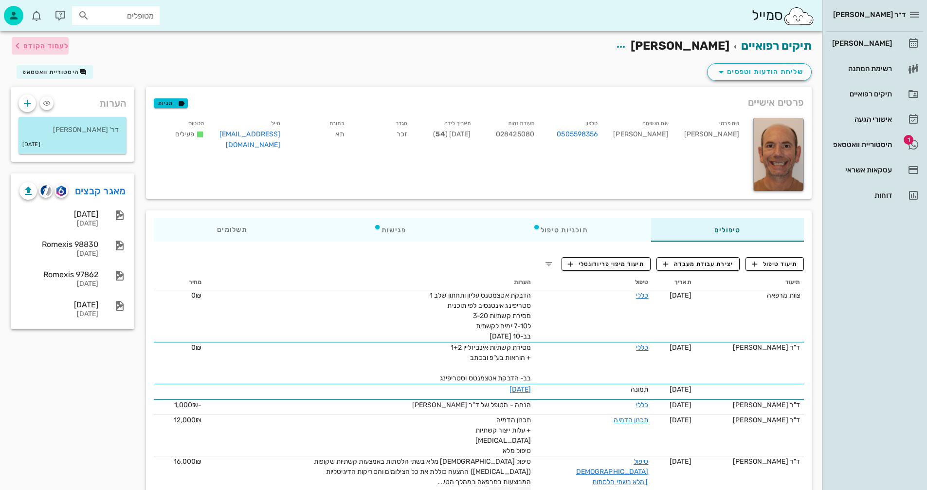
click at [41, 43] on span "לעמוד הקודם" at bounding box center [45, 46] width 45 height 8
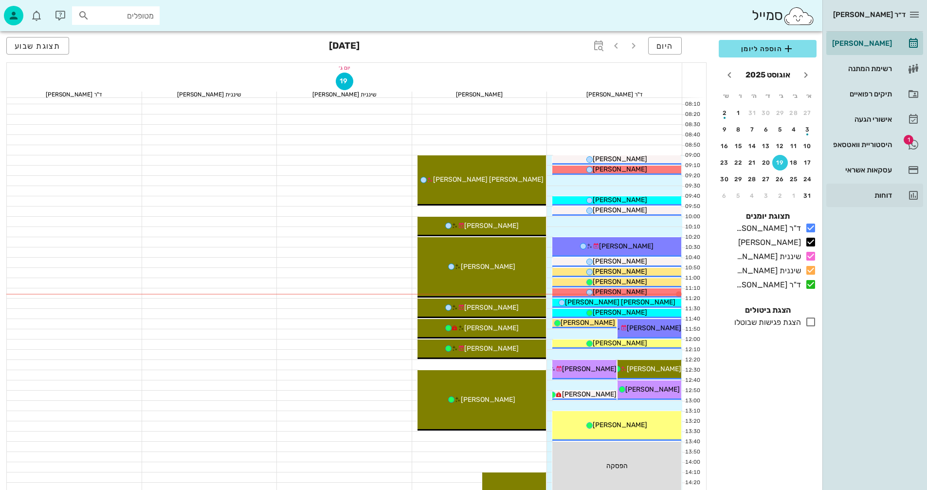
scroll to position [49, 0]
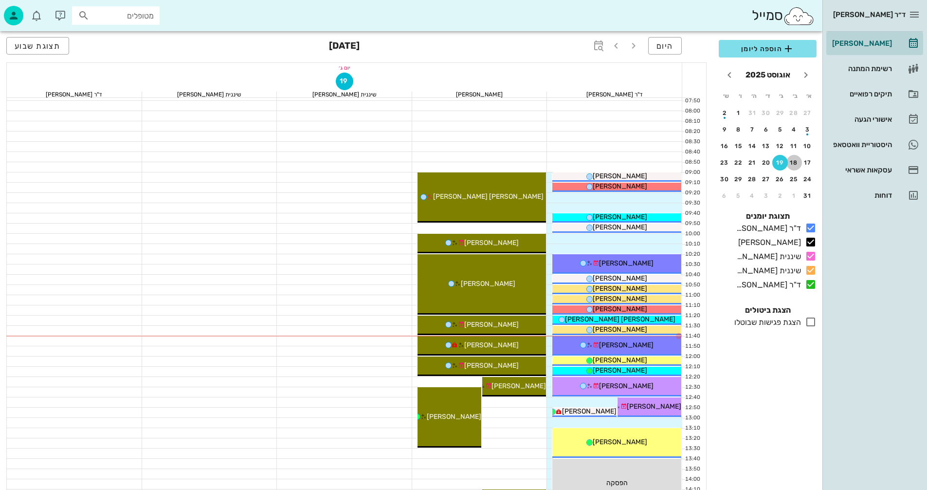
click at [796, 162] on div "18" at bounding box center [794, 162] width 16 height 7
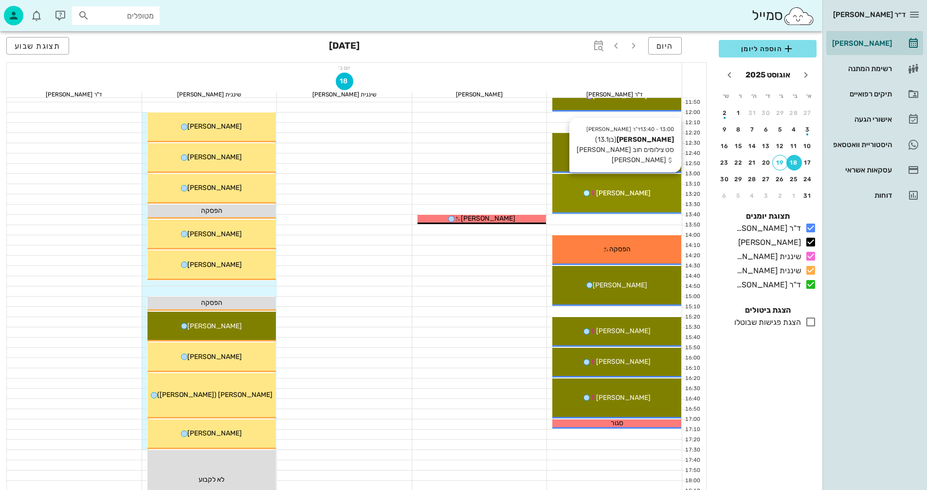
scroll to position [341, 0]
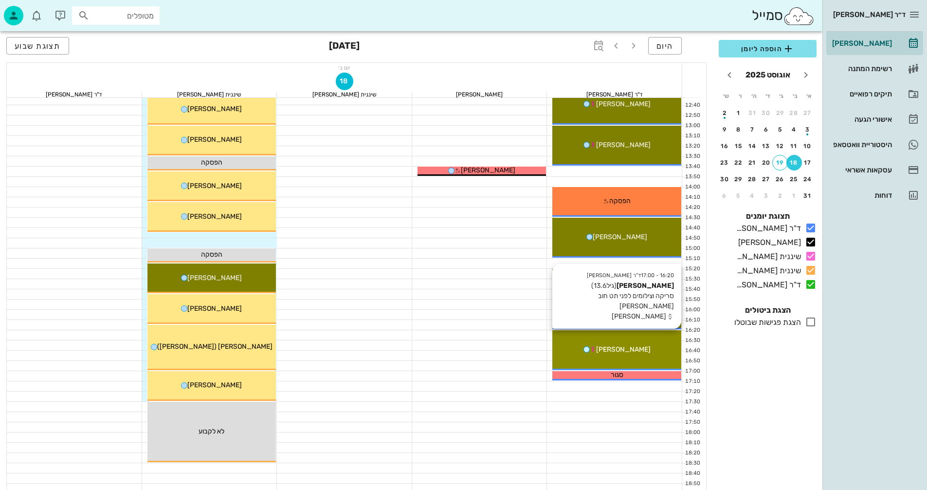
click at [635, 347] on div "[PERSON_NAME]" at bounding box center [616, 349] width 129 height 10
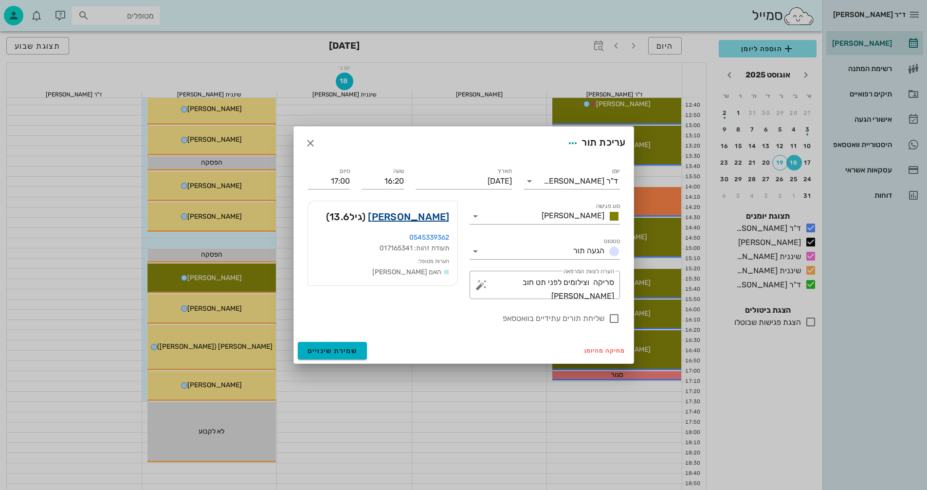
click at [434, 217] on link "[PERSON_NAME]" at bounding box center [408, 217] width 81 height 16
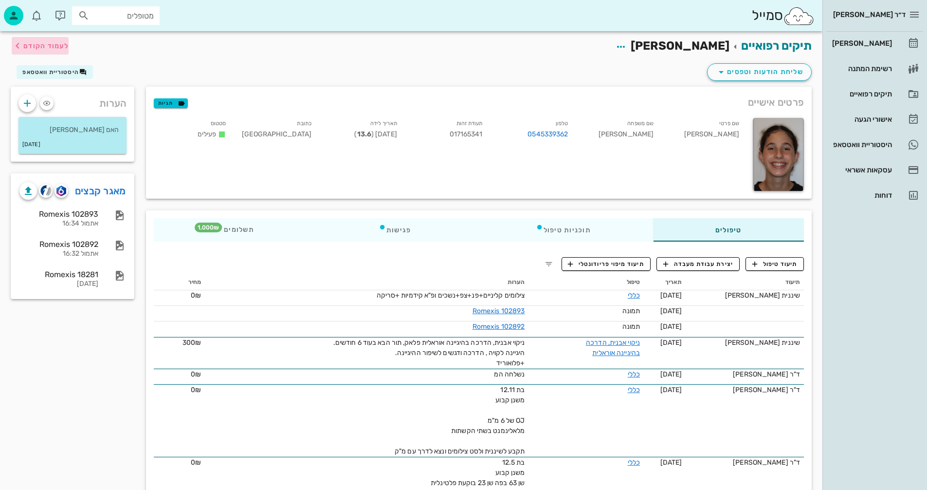
click at [58, 45] on span "לעמוד הקודם" at bounding box center [45, 46] width 45 height 8
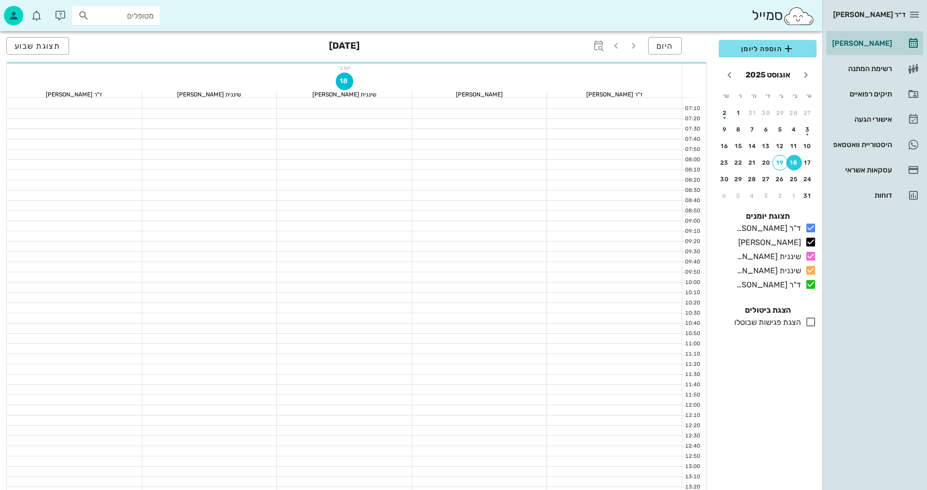
scroll to position [341, 0]
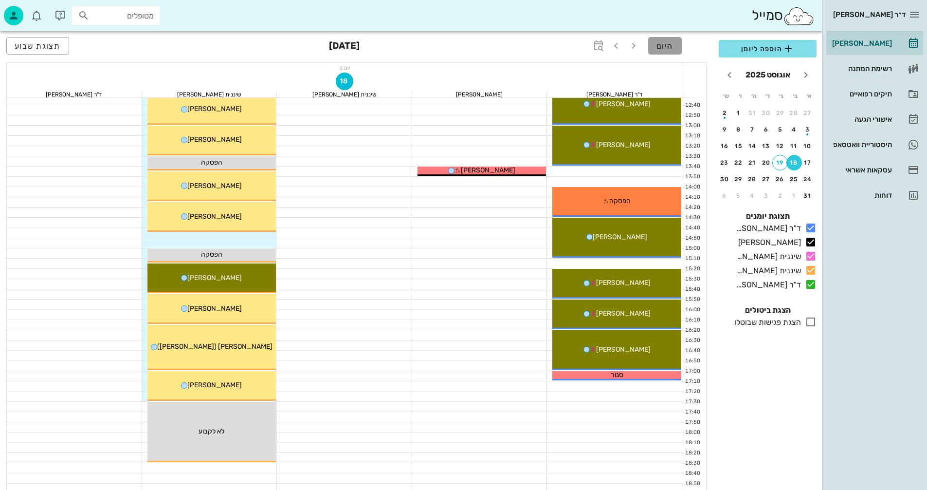
click at [671, 44] on span "היום" at bounding box center [665, 45] width 17 height 9
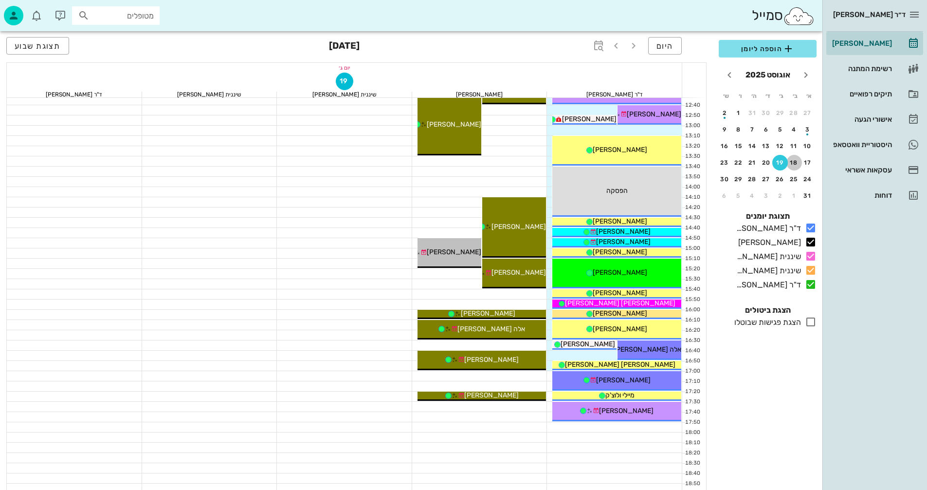
click at [794, 164] on div "18" at bounding box center [794, 162] width 16 height 7
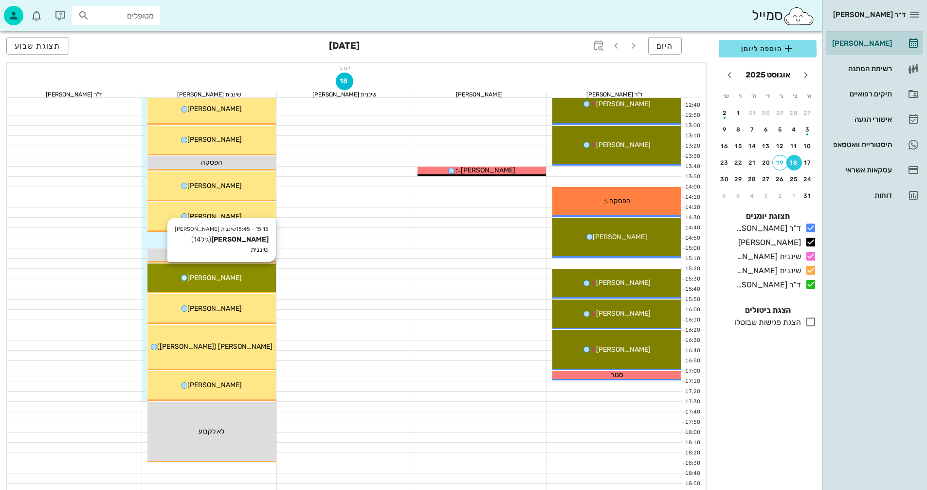
click at [221, 284] on div "15:15 - 15:45 שיננית [PERSON_NAME] (גיל 14 ) שיננית [PERSON_NAME]" at bounding box center [211, 278] width 129 height 30
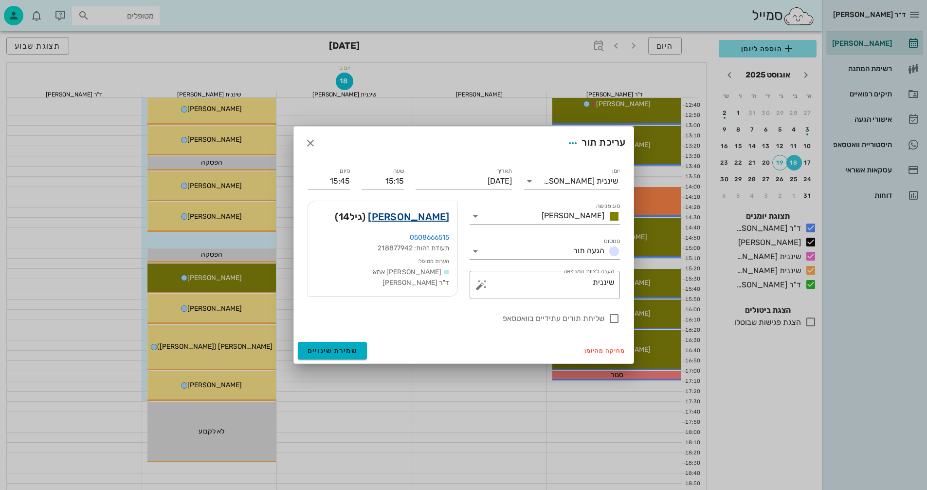
click at [418, 213] on link "[PERSON_NAME]" at bounding box center [408, 217] width 81 height 16
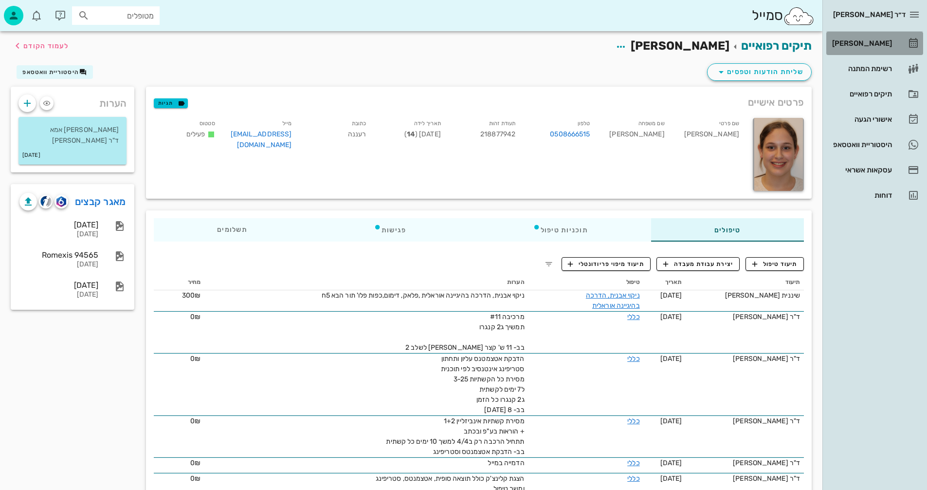
click at [869, 42] on div "[PERSON_NAME]" at bounding box center [861, 43] width 62 height 8
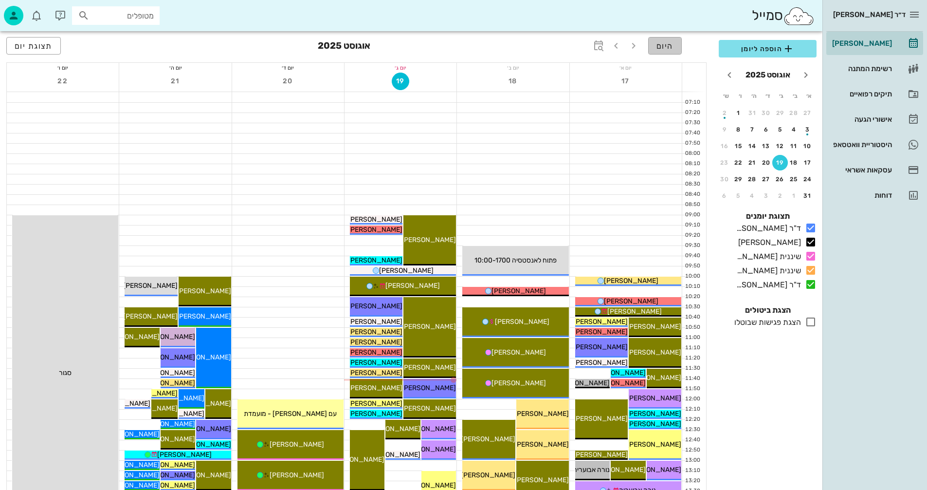
click at [674, 52] on button "היום" at bounding box center [665, 46] width 34 height 18
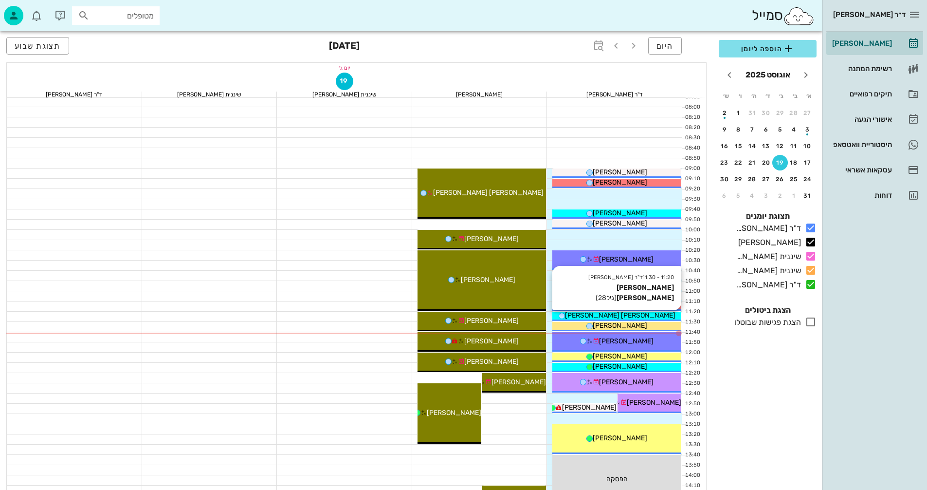
scroll to position [49, 0]
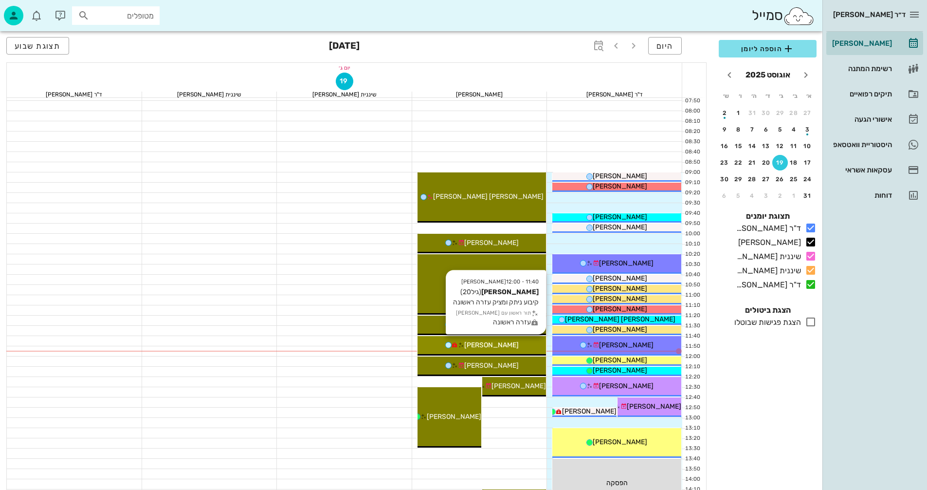
click at [516, 347] on div "[PERSON_NAME]" at bounding box center [482, 345] width 129 height 10
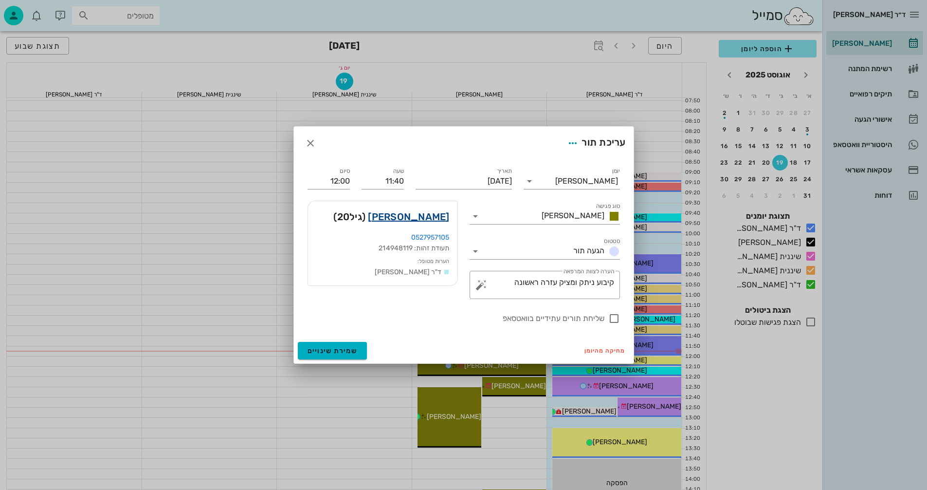
click at [439, 216] on link "[PERSON_NAME]" at bounding box center [408, 217] width 81 height 16
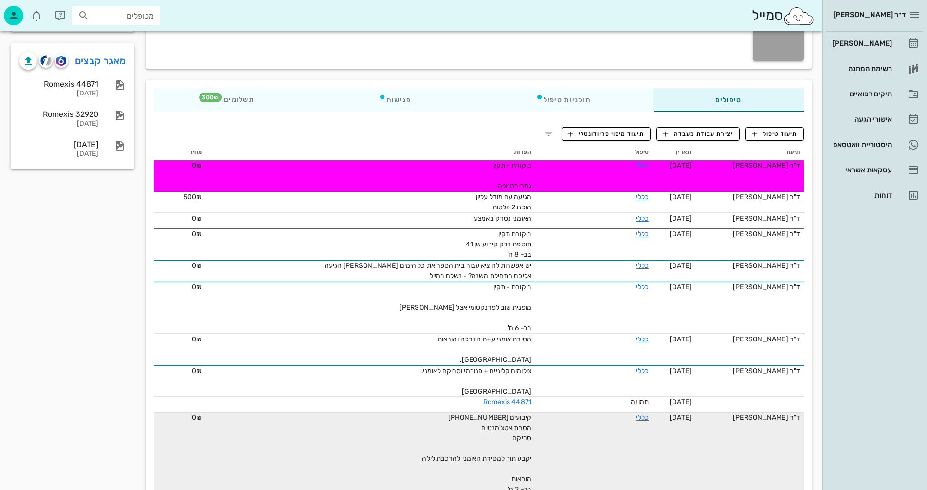
scroll to position [146, 0]
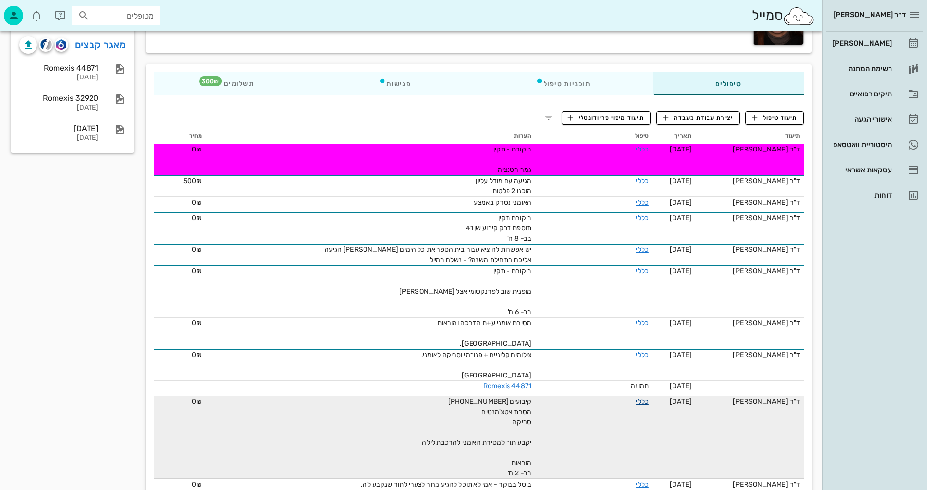
click at [640, 403] on link "כללי" at bounding box center [642, 401] width 12 height 8
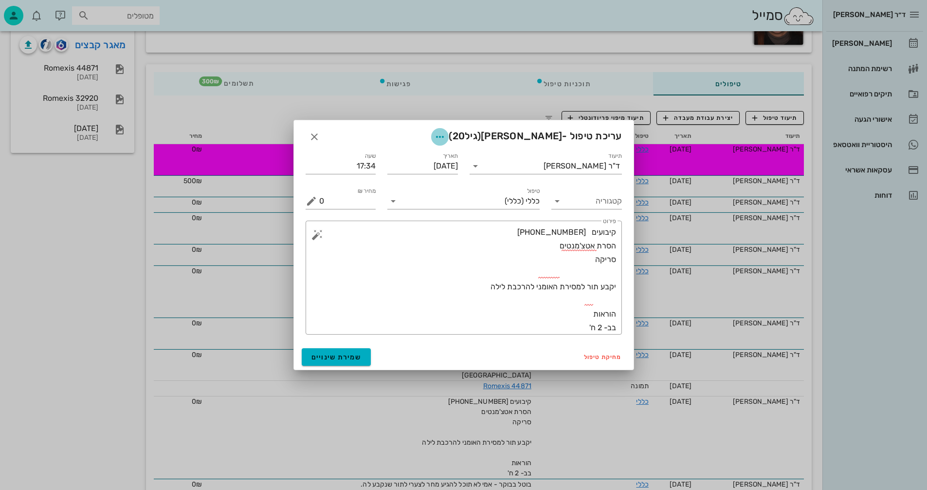
click at [446, 135] on icon "button" at bounding box center [440, 137] width 12 height 12
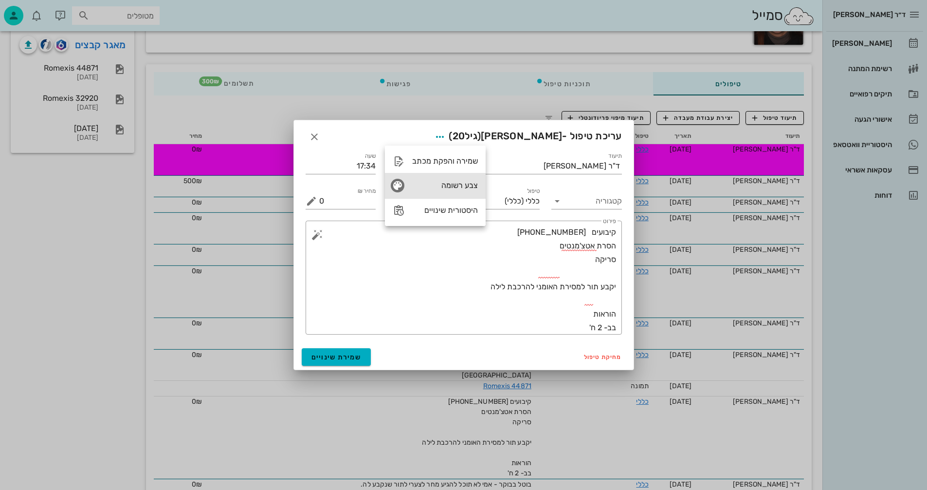
click at [461, 186] on div "צבע רשומה" at bounding box center [445, 185] width 66 height 9
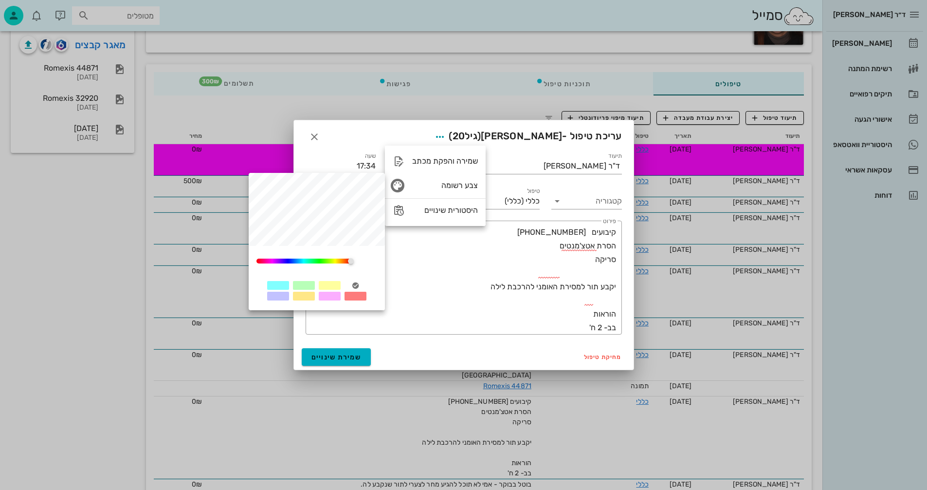
click at [301, 284] on div at bounding box center [304, 285] width 22 height 9
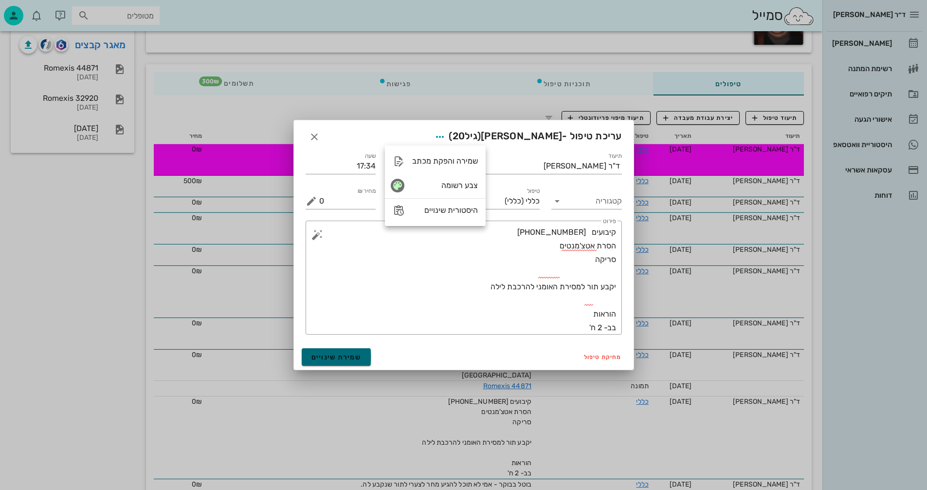
click at [347, 354] on span "שמירת שינויים" at bounding box center [336, 357] width 50 height 8
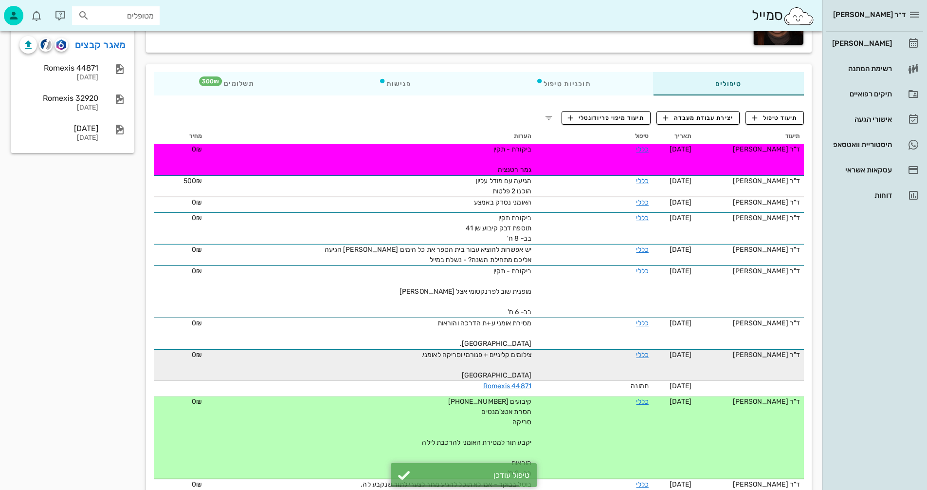
scroll to position [0, 0]
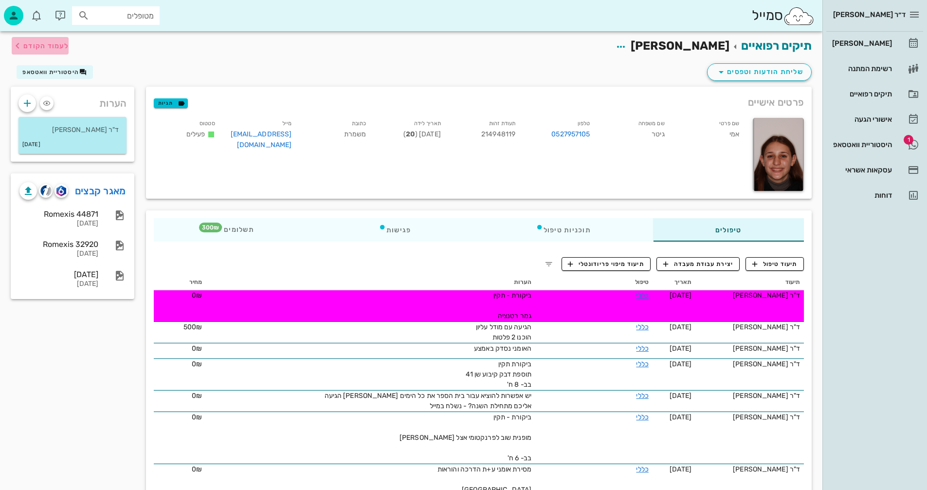
click at [42, 42] on span "לעמוד הקודם" at bounding box center [45, 46] width 45 height 8
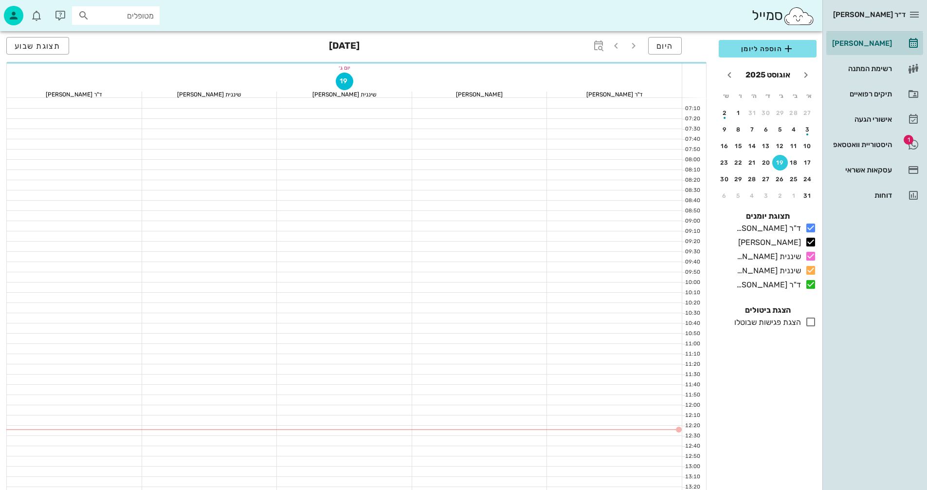
scroll to position [49, 0]
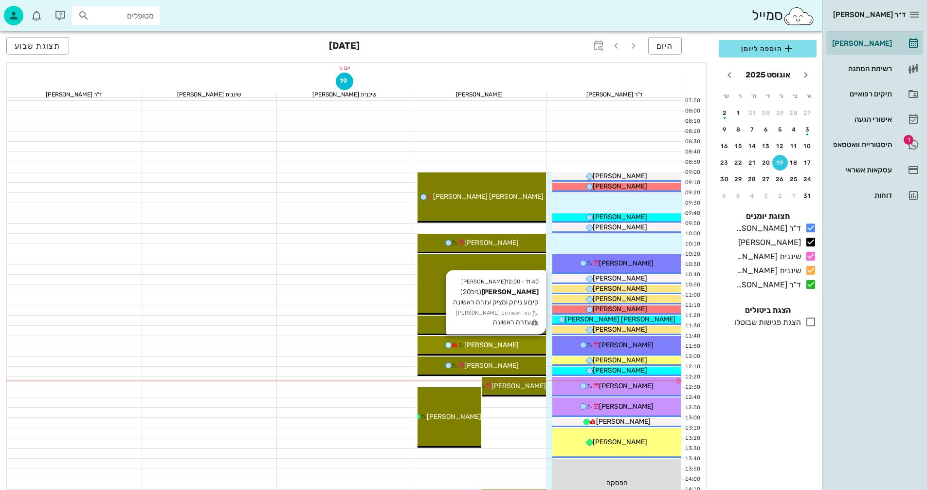
click at [520, 342] on div "[PERSON_NAME]" at bounding box center [482, 345] width 129 height 10
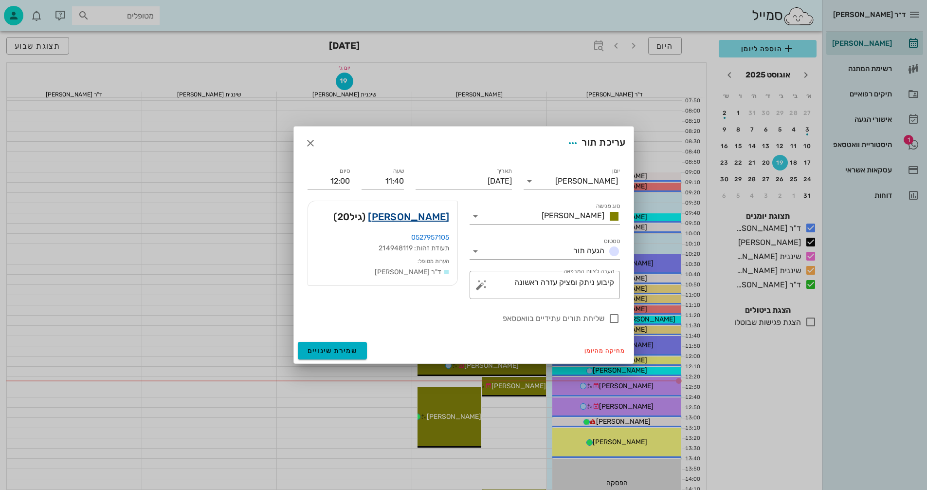
click at [433, 215] on link "[PERSON_NAME]" at bounding box center [408, 217] width 81 height 16
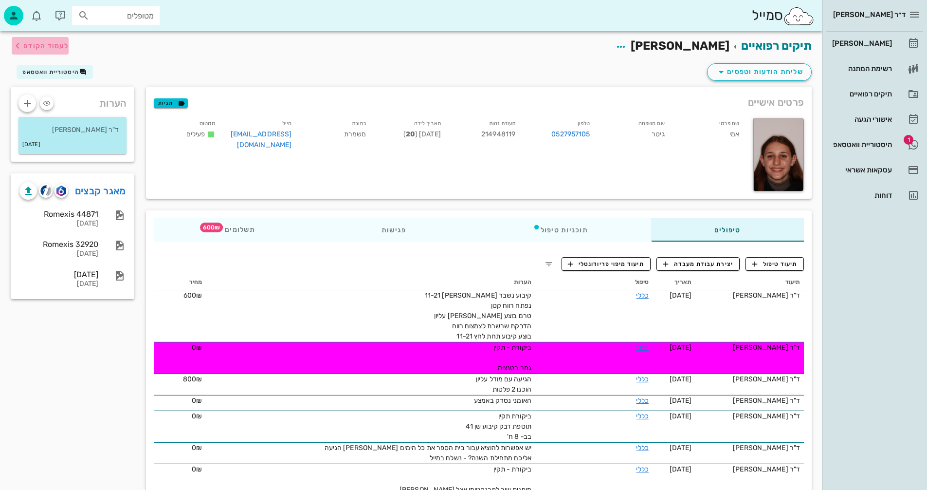
click at [31, 43] on span "לעמוד הקודם" at bounding box center [45, 46] width 45 height 8
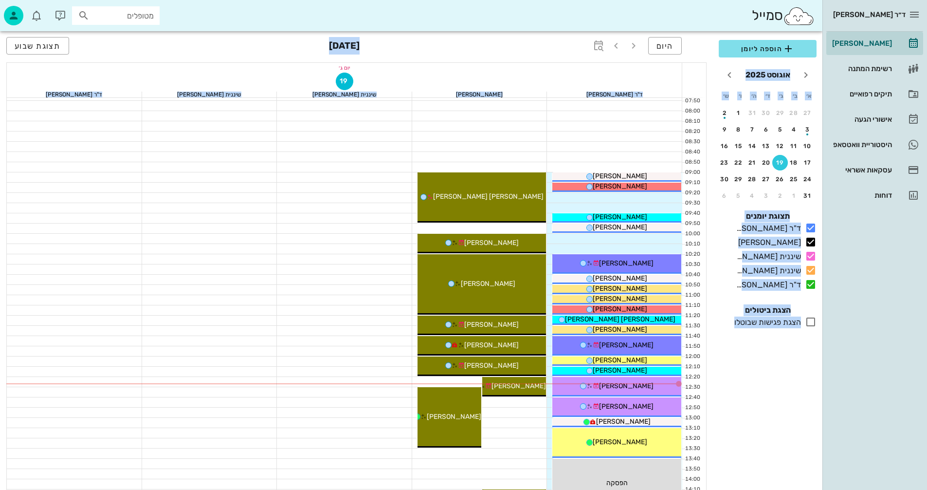
drag, startPoint x: 276, startPoint y: 378, endPoint x: 274, endPoint y: 512, distance: 134.3
click at [274, 489] on html "ד״ר [PERSON_NAME] [PERSON_NAME] רשימת המתנה תיקים רפואיים אישורי הגעה היסטוריית…" at bounding box center [463, 429] width 927 height 956
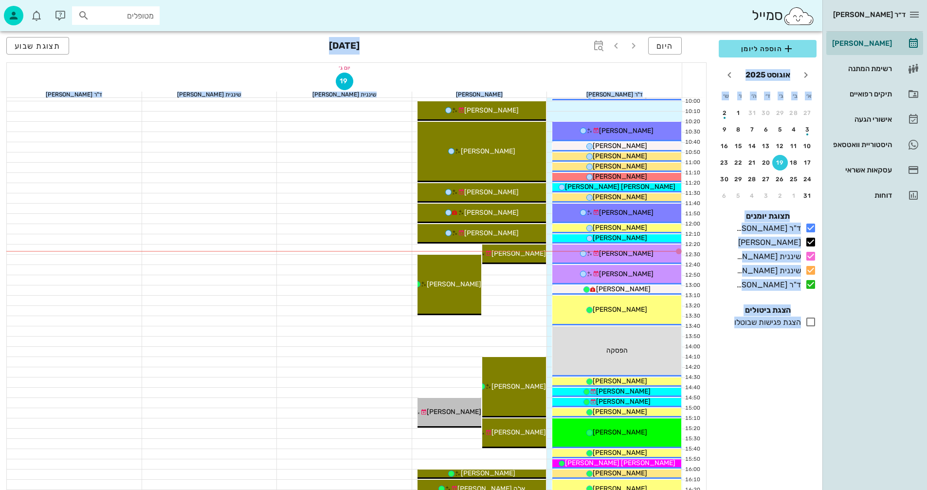
click at [299, 295] on div at bounding box center [344, 300] width 135 height 10
